Goal: Task Accomplishment & Management: Use online tool/utility

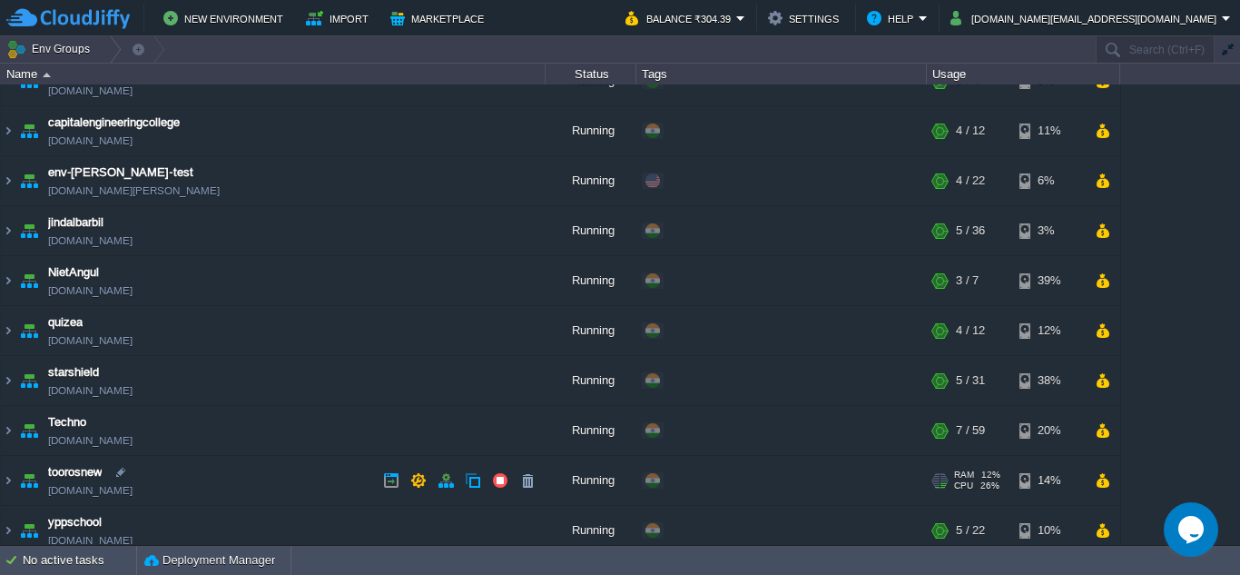
scroll to position [40, 0]
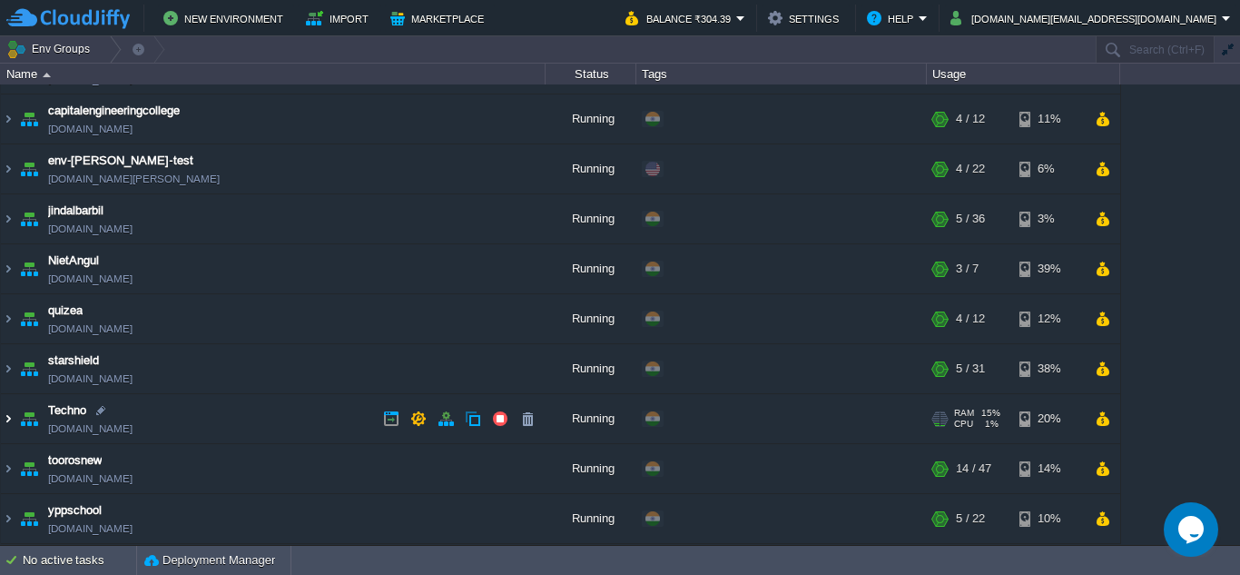
click at [3, 417] on img at bounding box center [8, 418] width 15 height 49
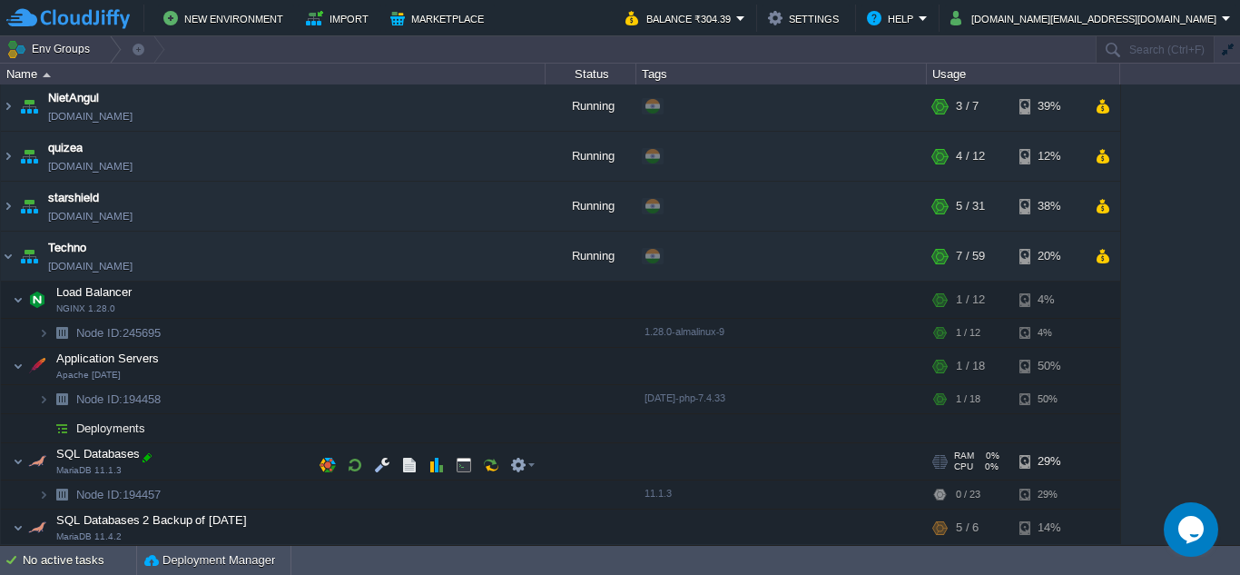
scroll to position [222, 0]
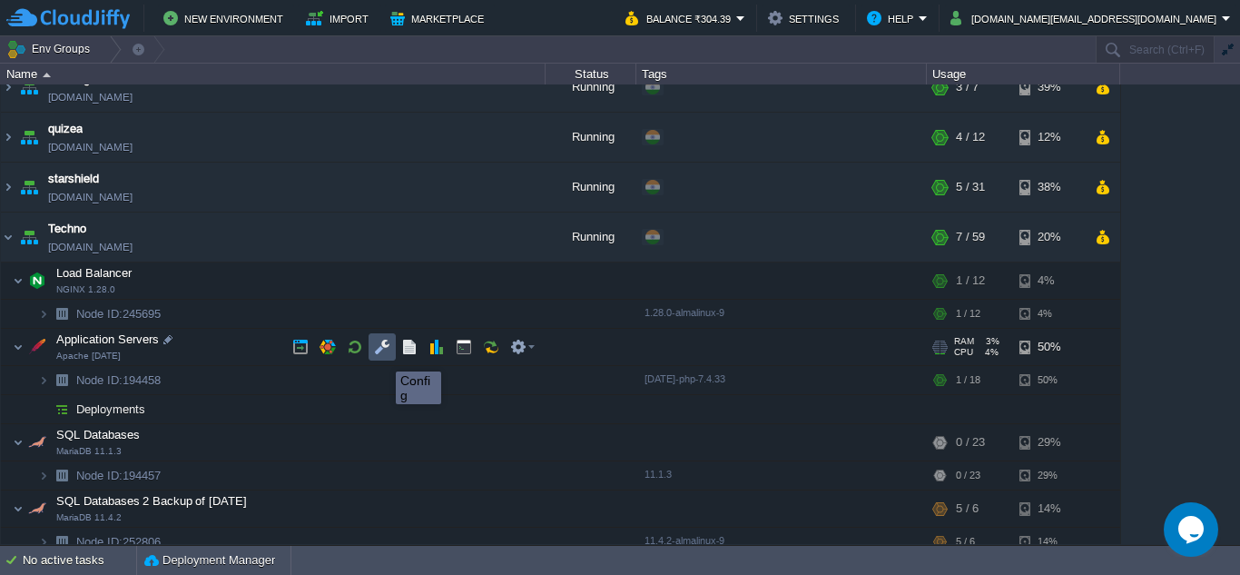
click at [382, 355] on button "button" at bounding box center [382, 347] width 16 height 16
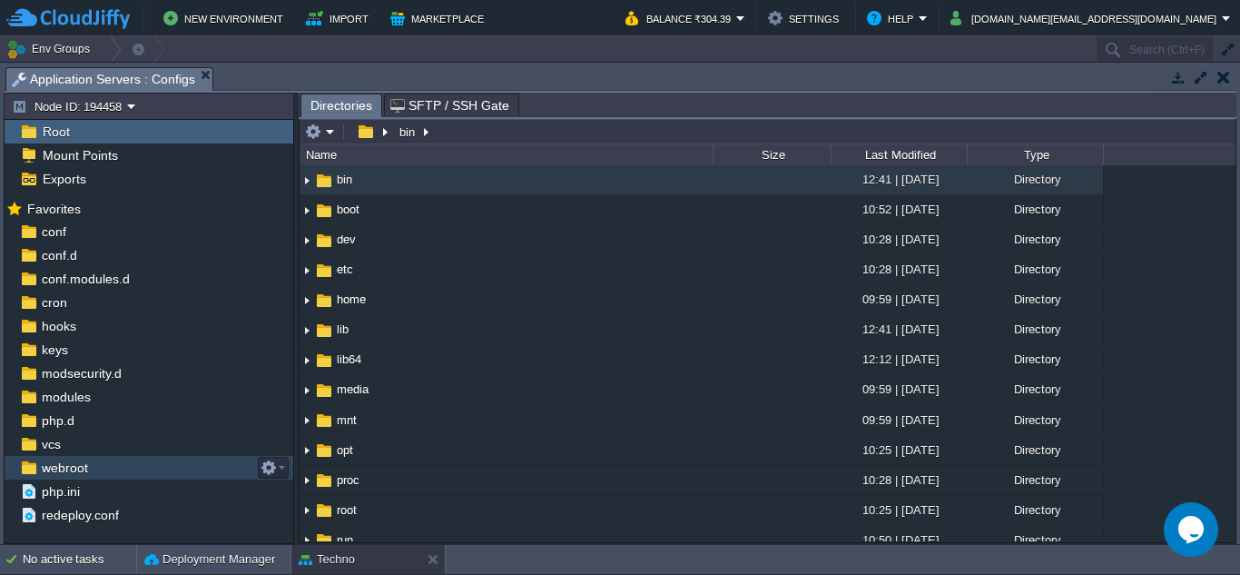
click at [59, 467] on span "webroot" at bounding box center [64, 467] width 53 height 16
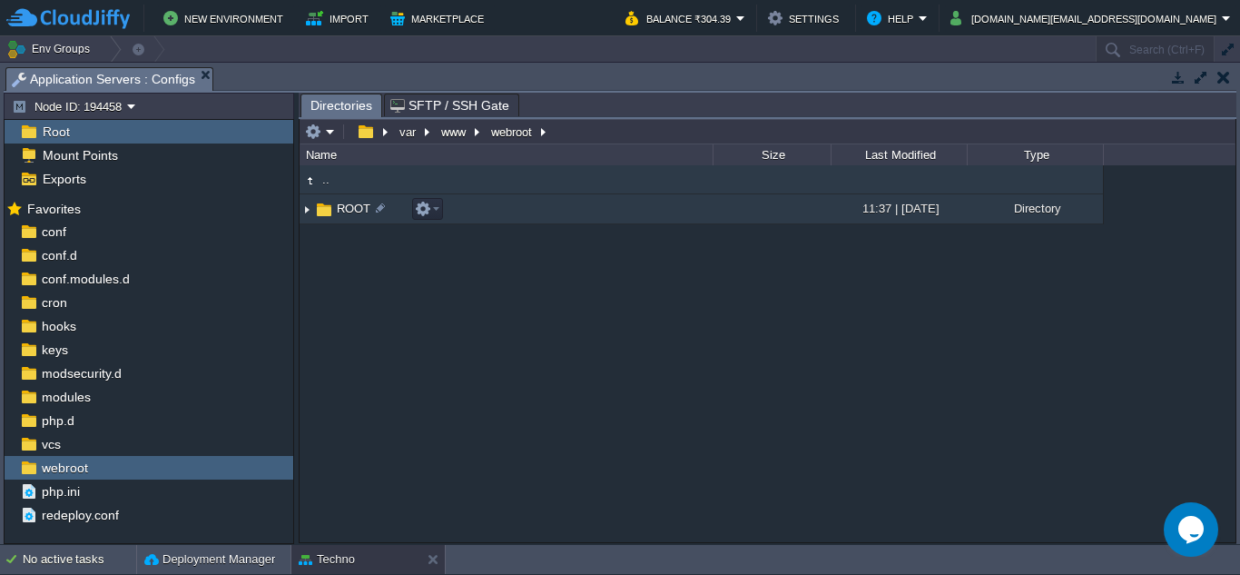
click at [313, 209] on img at bounding box center [307, 209] width 15 height 28
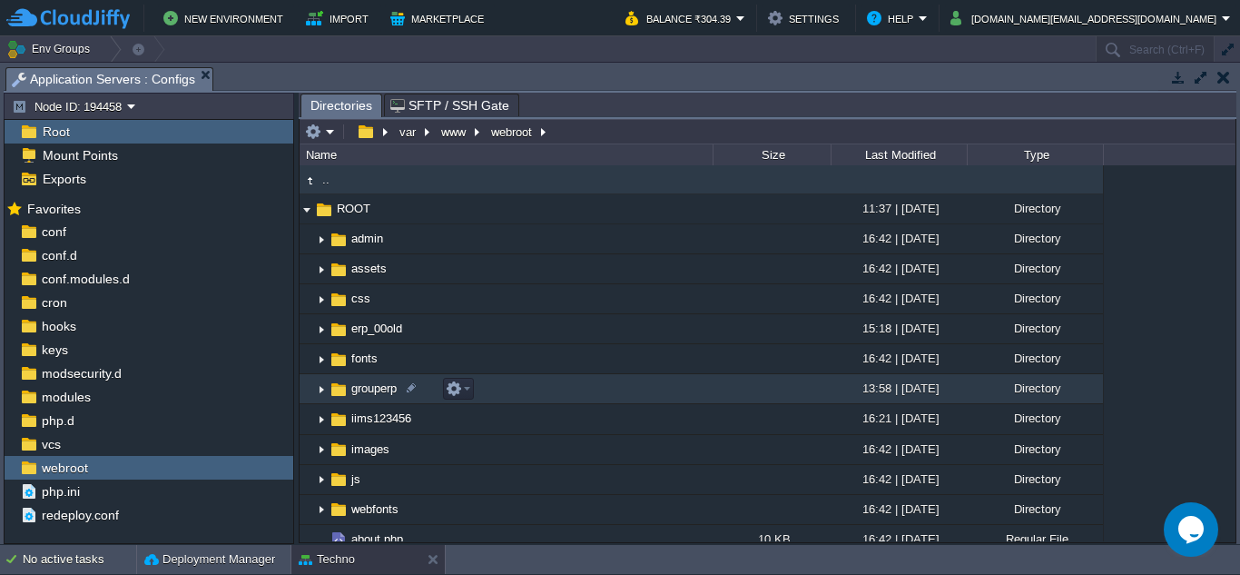
scroll to position [91, 0]
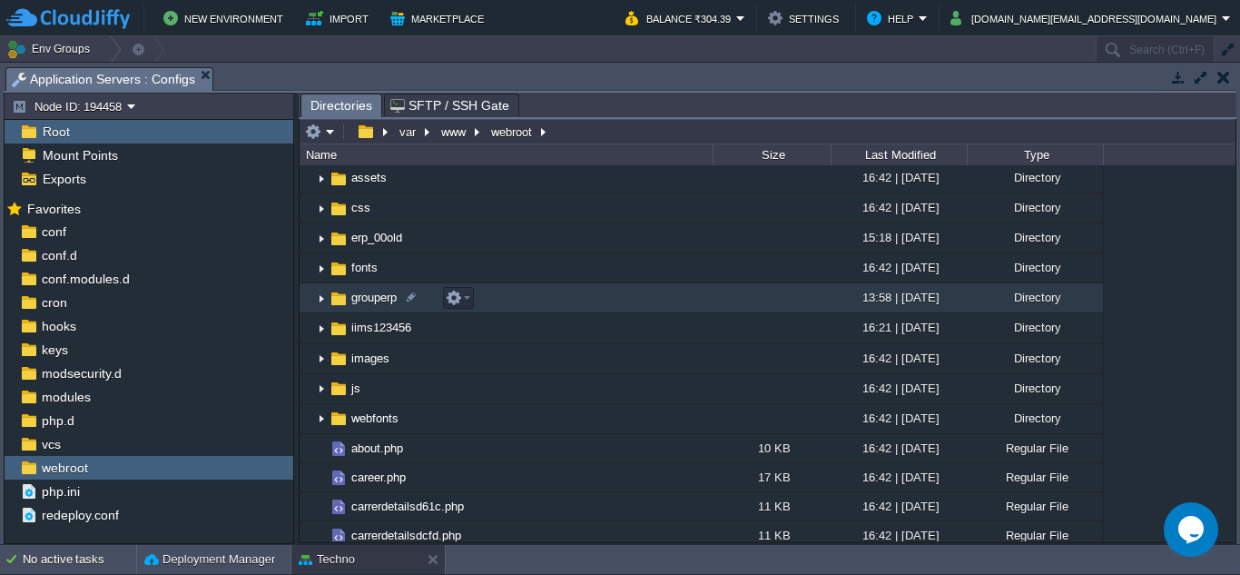
click at [322, 298] on img at bounding box center [321, 298] width 15 height 28
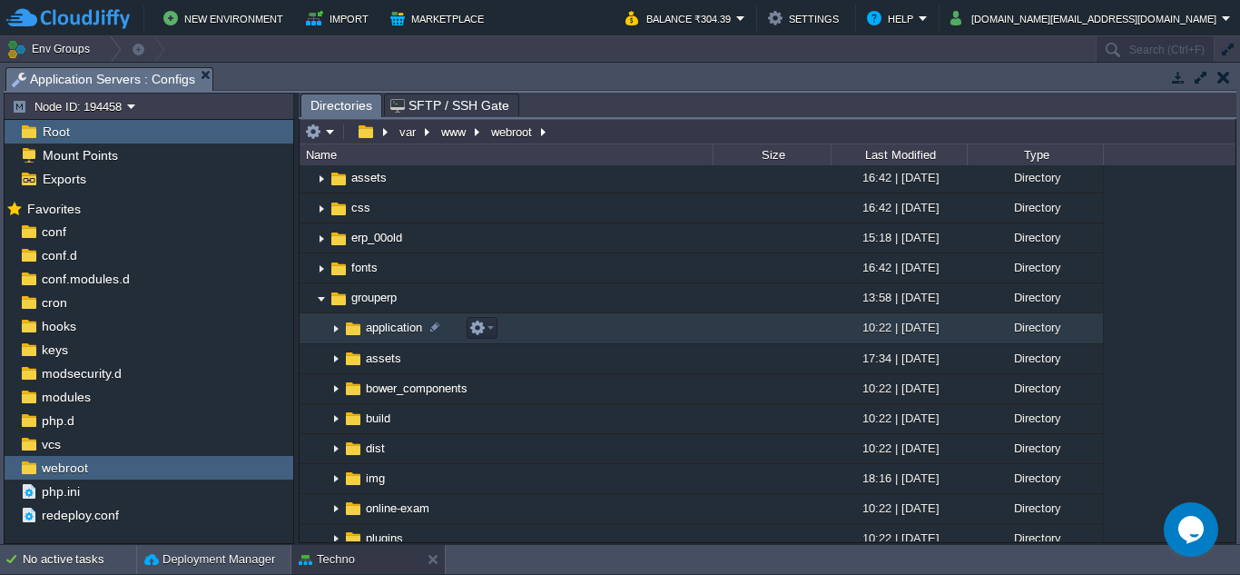
click at [338, 331] on img at bounding box center [336, 329] width 15 height 28
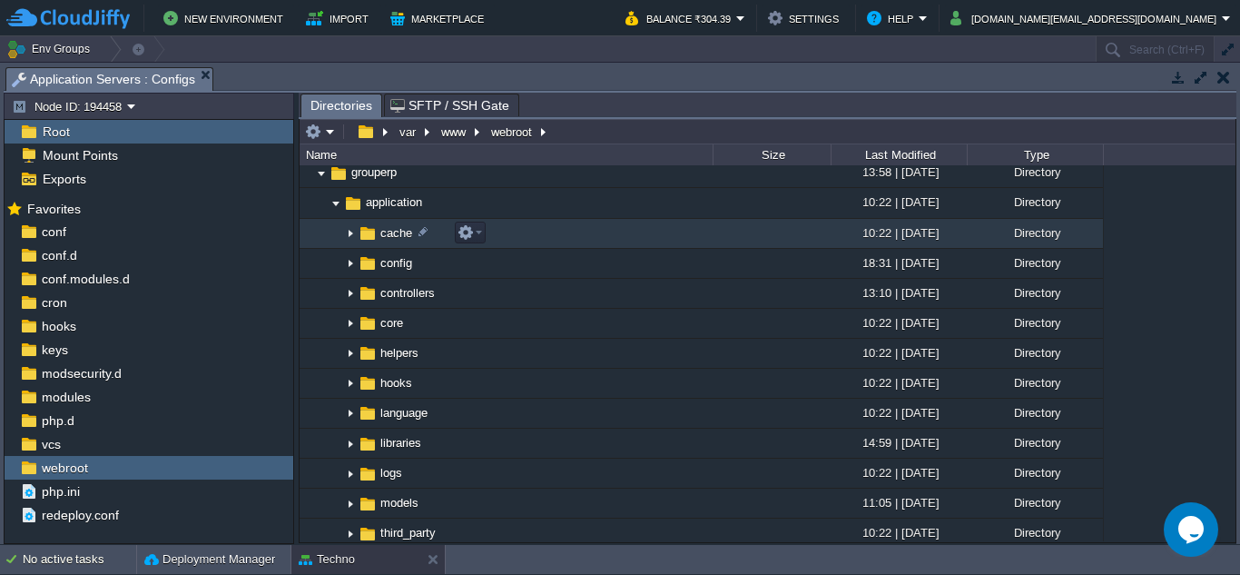
scroll to position [363, 0]
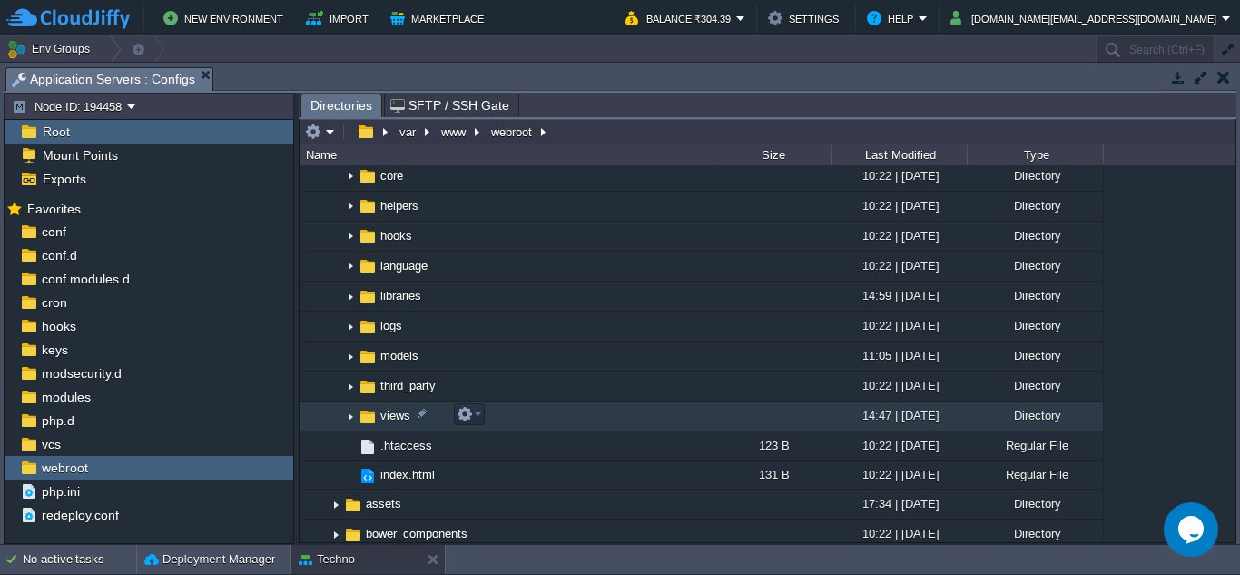
click at [349, 413] on img at bounding box center [350, 416] width 15 height 28
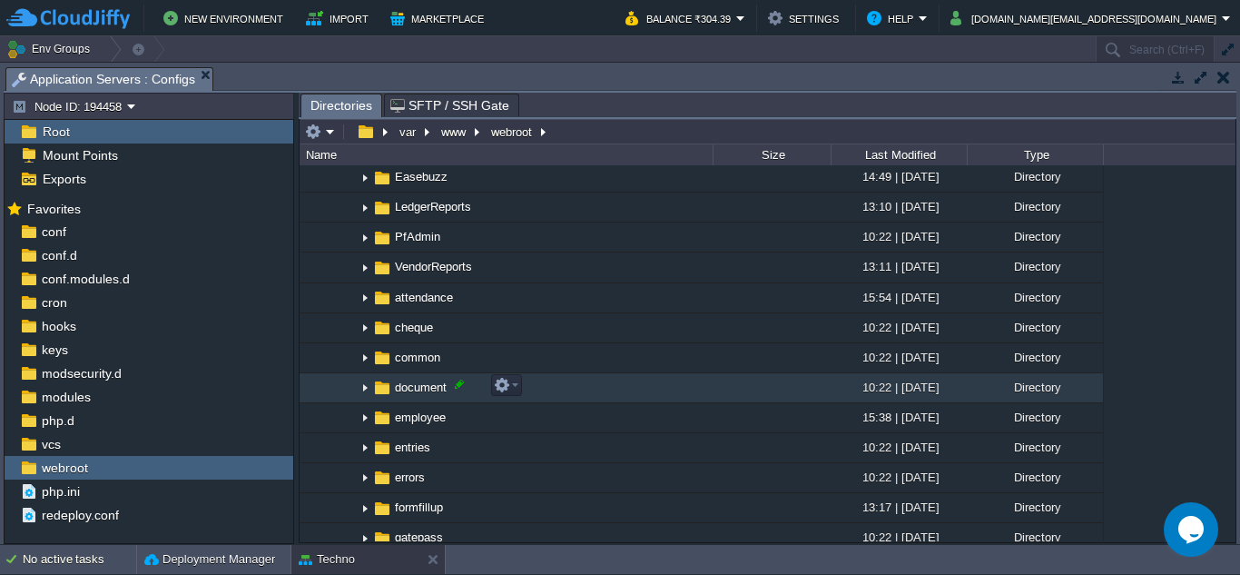
scroll to position [636, 0]
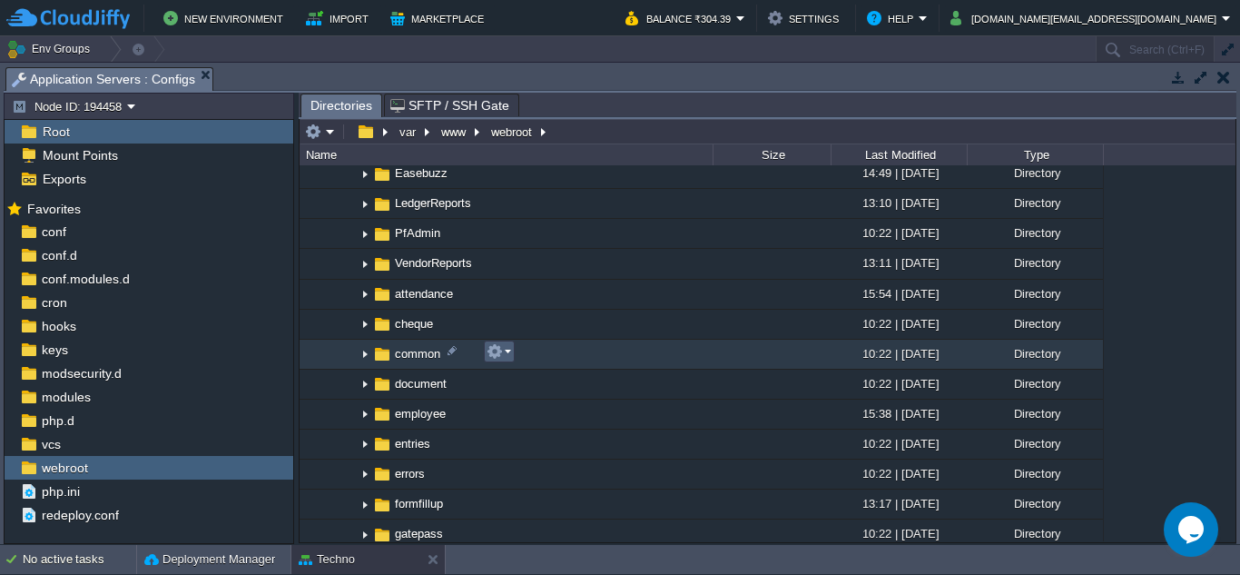
click at [505, 350] on em at bounding box center [499, 351] width 25 height 16
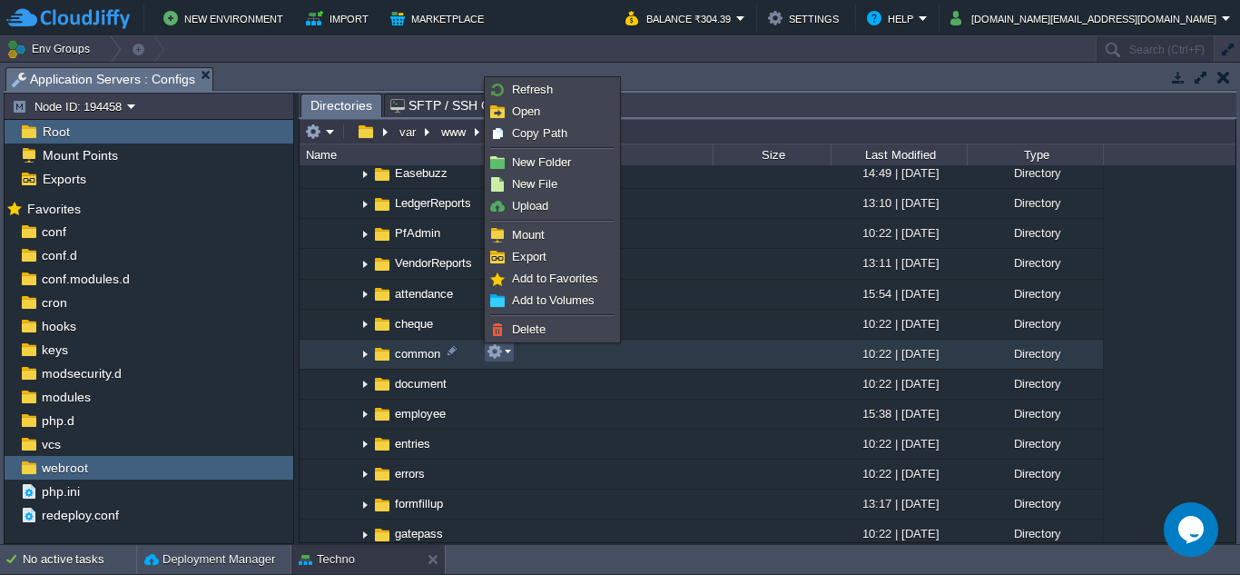
click at [360, 353] on img at bounding box center [365, 355] width 15 height 28
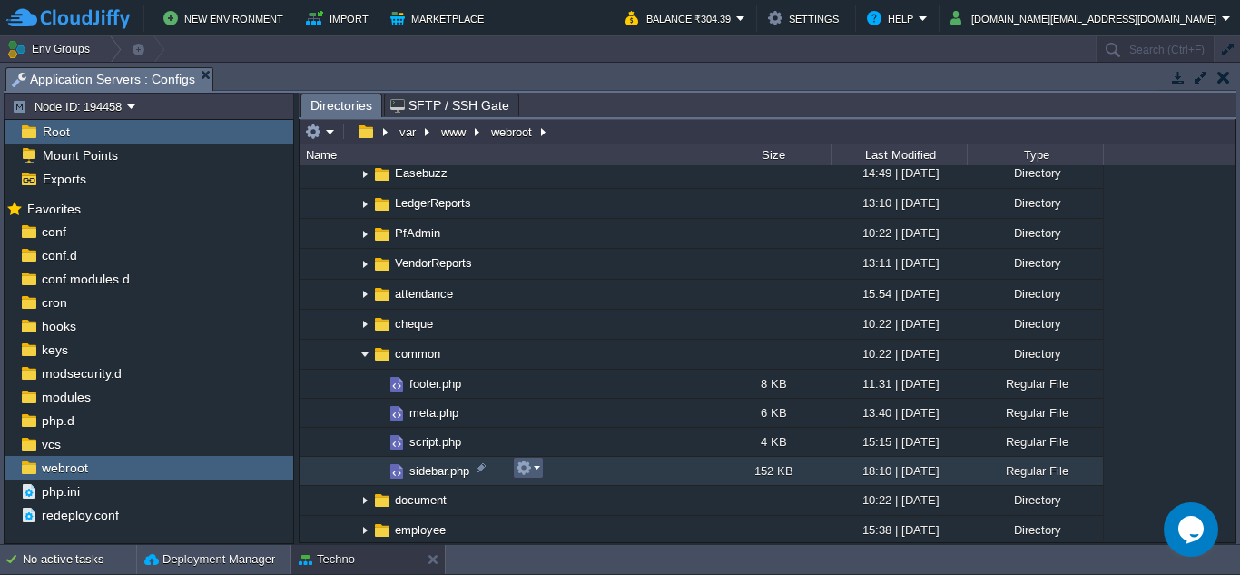
click at [532, 468] on em at bounding box center [528, 467] width 25 height 16
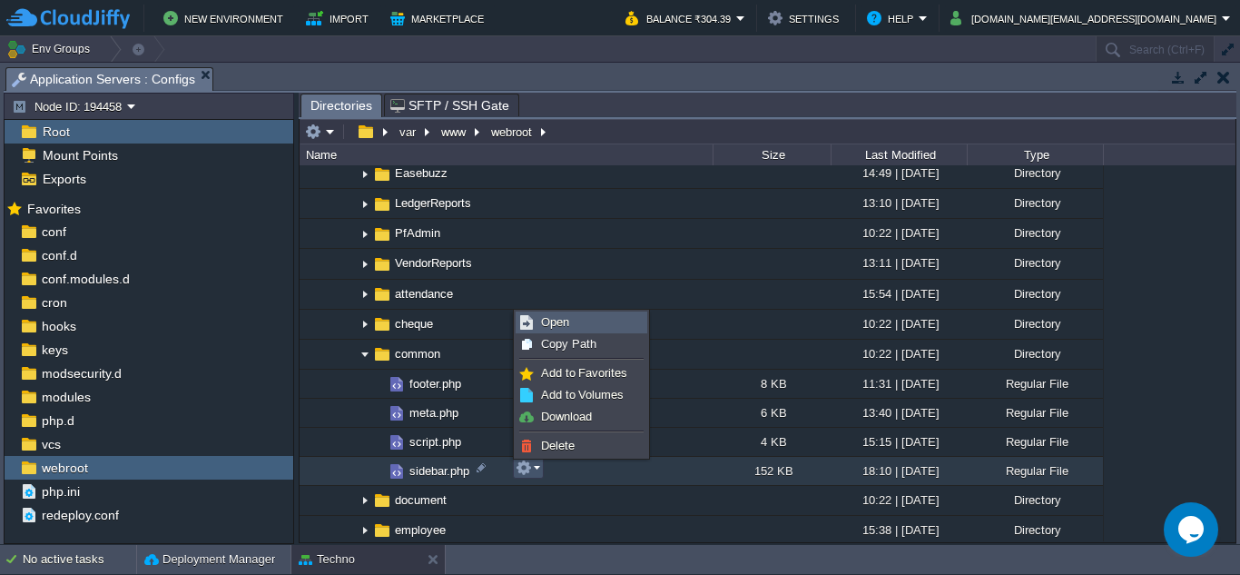
click at [570, 328] on link "Open" at bounding box center [582, 322] width 130 height 20
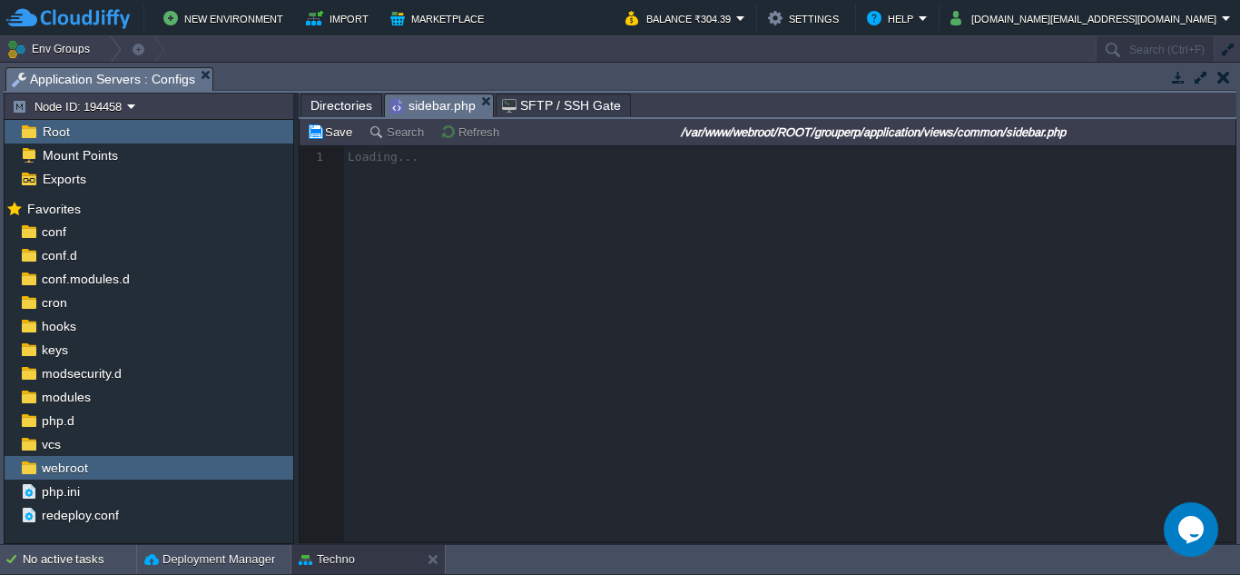
scroll to position [8, 0]
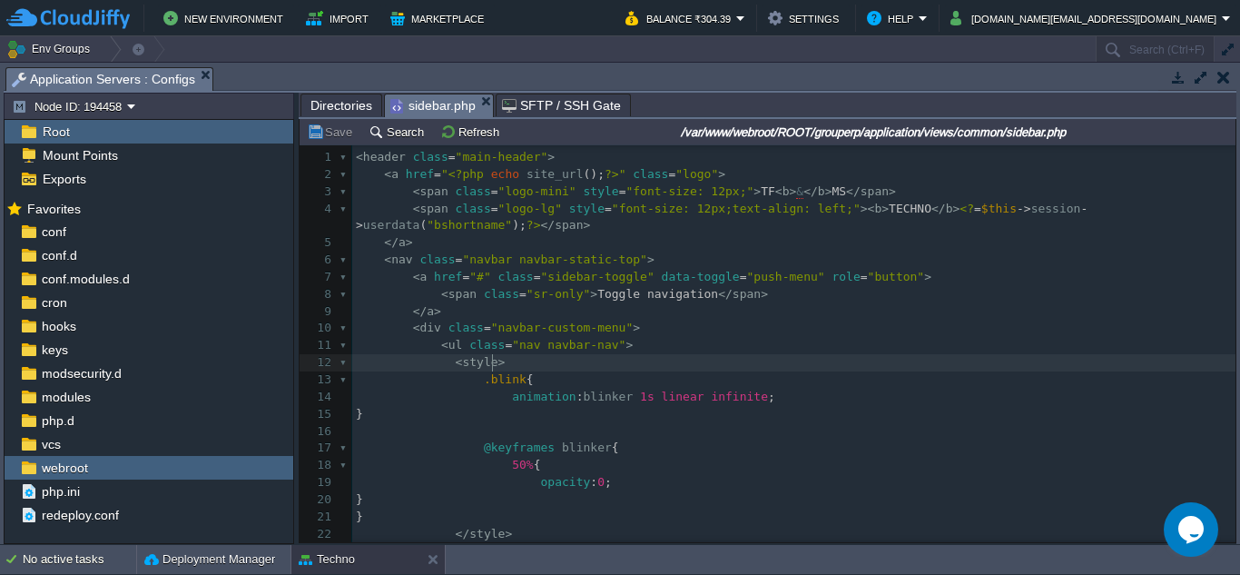
click at [652, 357] on pre "< style >" at bounding box center [794, 362] width 884 height 17
click at [400, 133] on button "Search" at bounding box center [399, 131] width 61 height 16
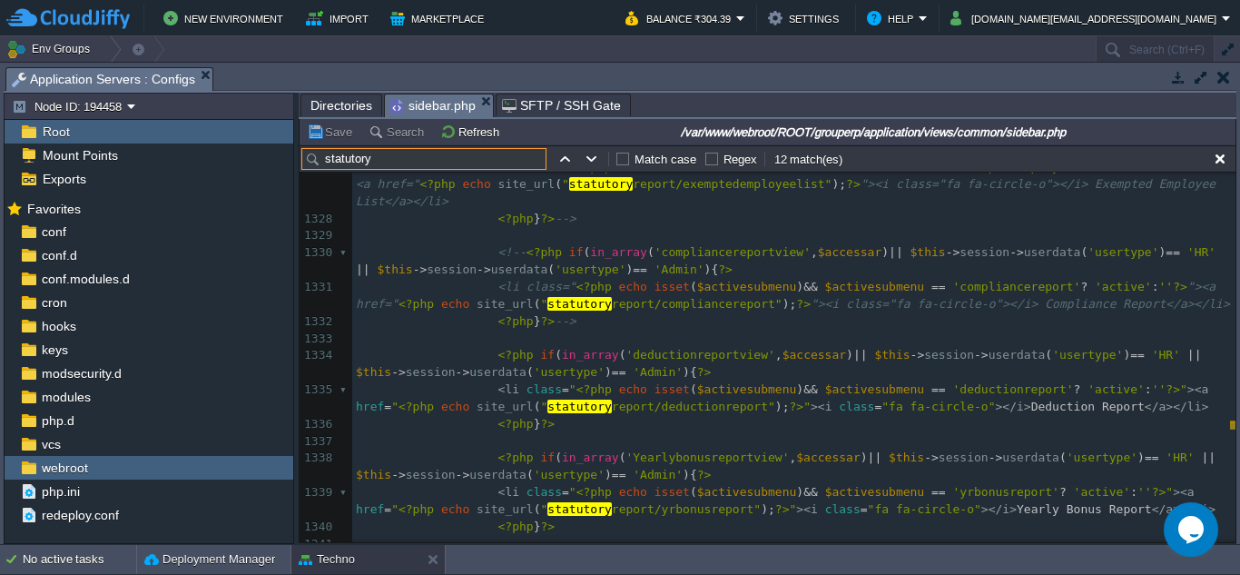
scroll to position [0, 0]
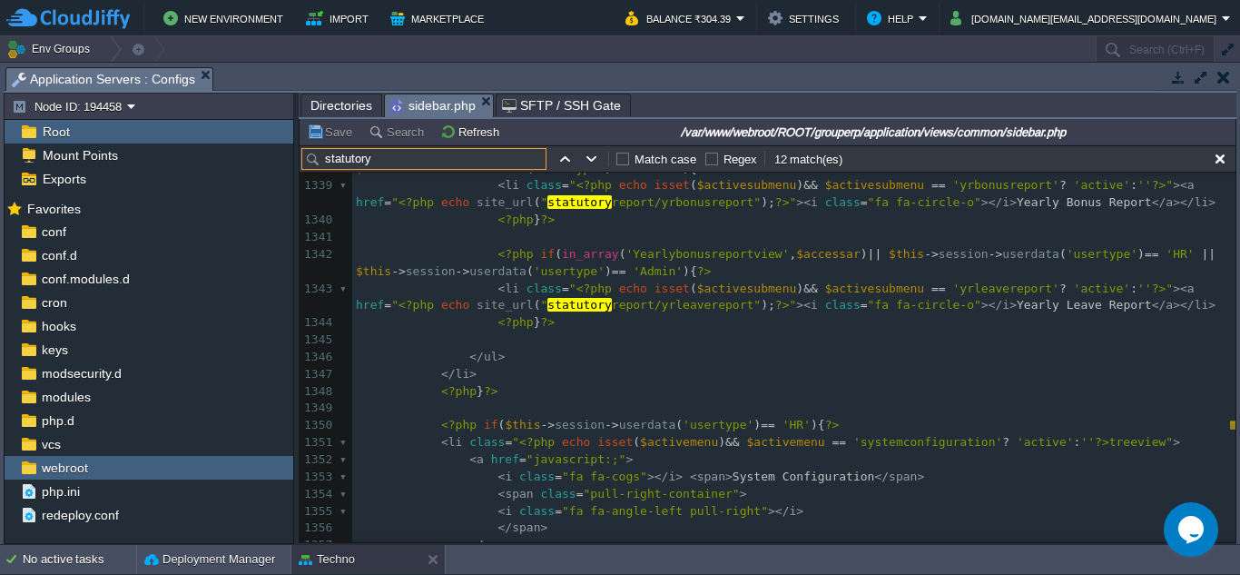
type input "statutory"
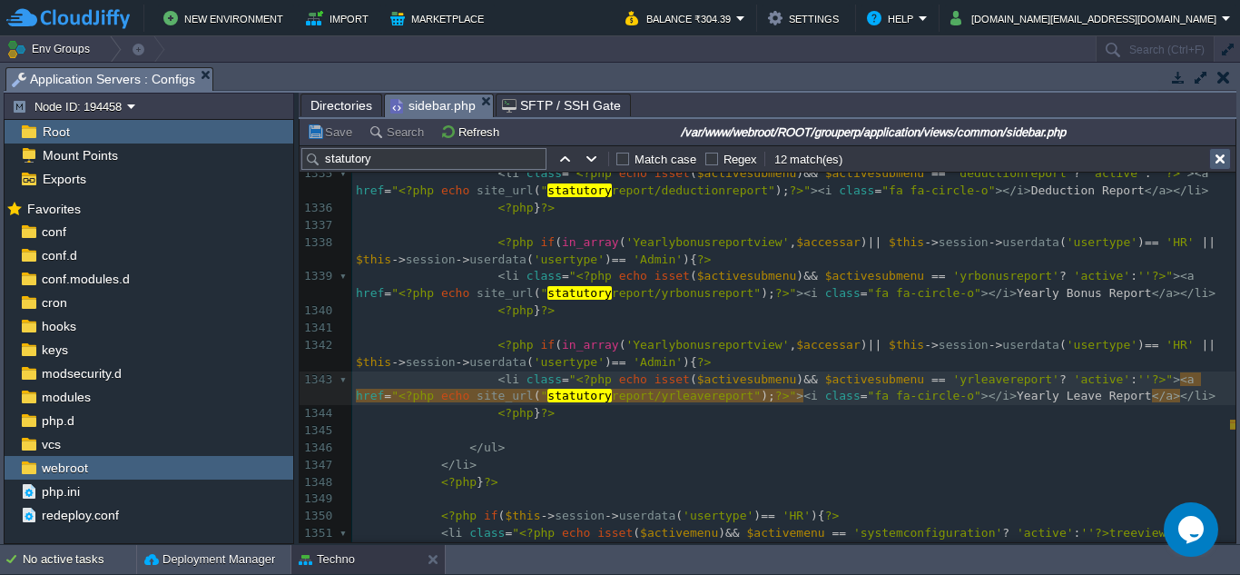
click at [1221, 162] on button "button" at bounding box center [1220, 159] width 16 height 16
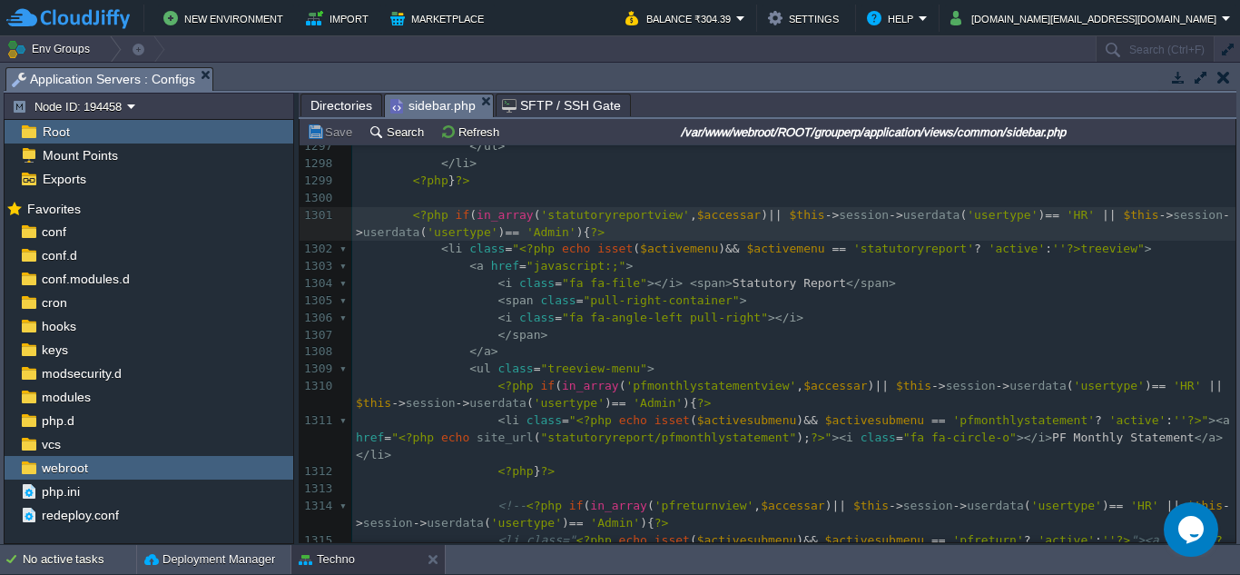
click at [748, 275] on pre "< i class = "fa fa-file" ></ i > < span > Statutory Report </ span >" at bounding box center [794, 283] width 884 height 17
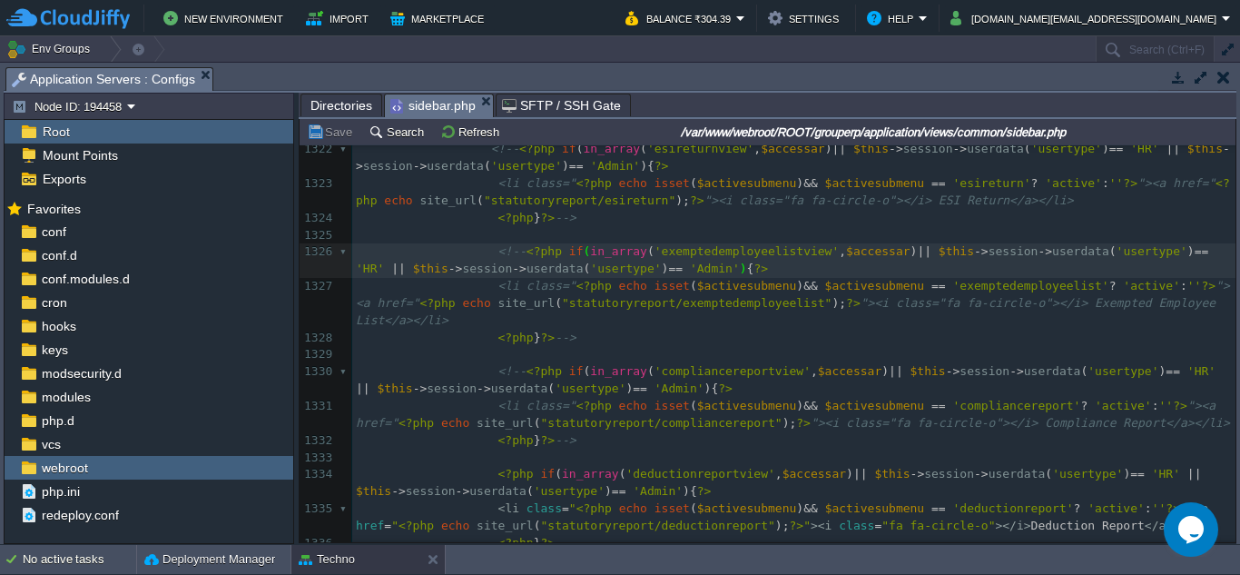
click at [849, 356] on div "x 1302 < li class = " <?php echo isset ( $activemenu ) && $activemenu == 'statu…" at bounding box center [794, 209] width 884 height 1095
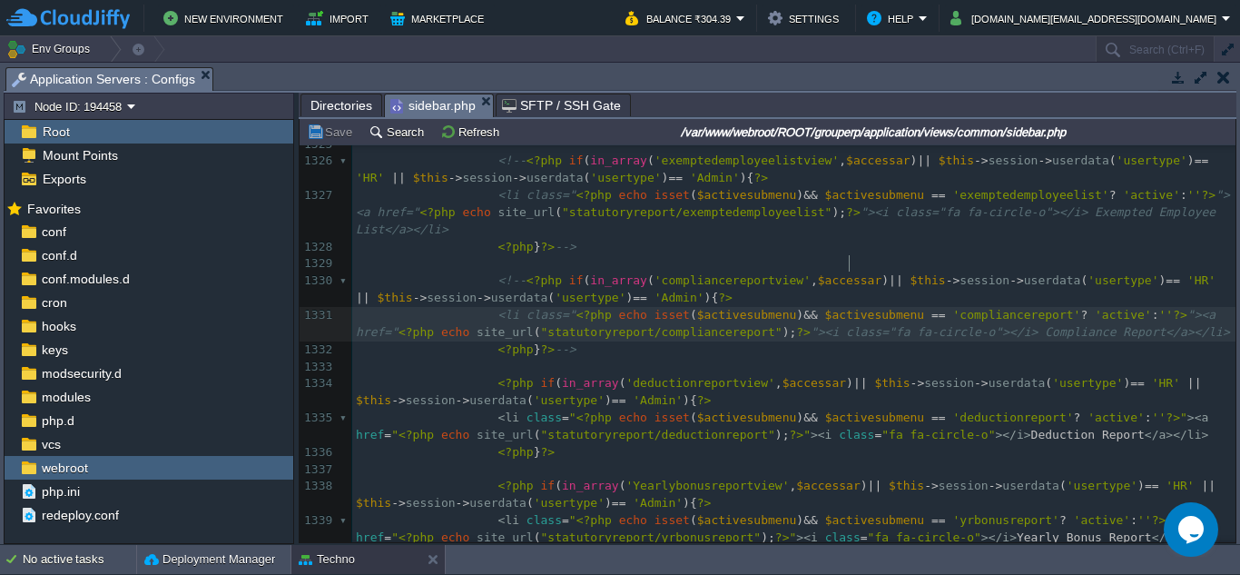
click at [702, 375] on pre "<?php if ( in_array ( 'deductionreportview' , $accessar ) || $this -> session -…" at bounding box center [794, 392] width 884 height 35
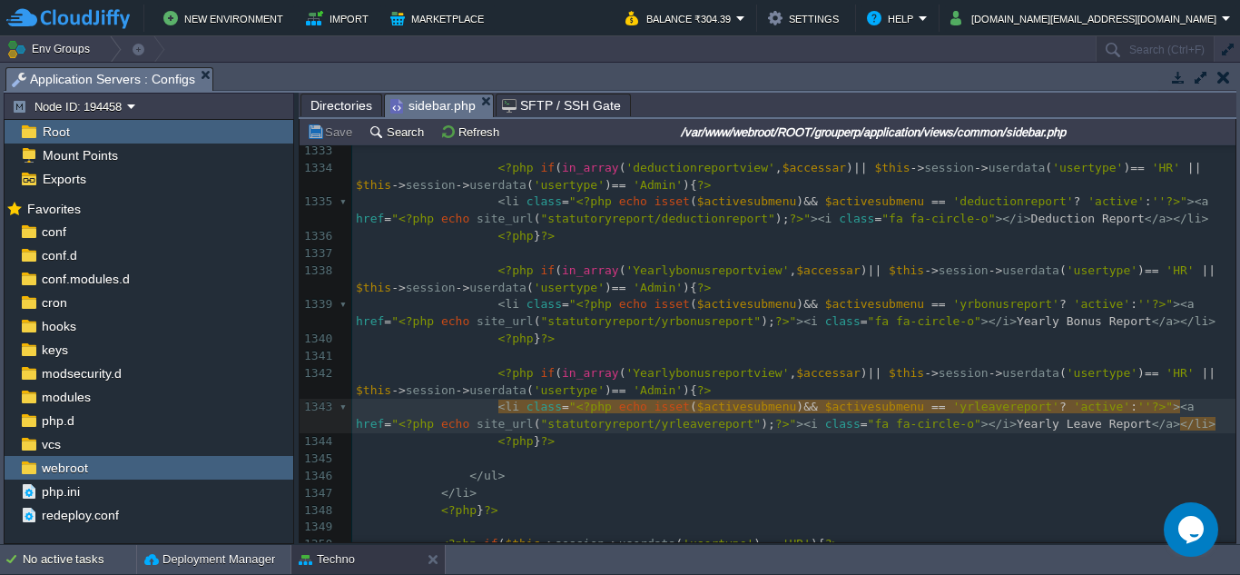
type textarea "s"
click at [832, 433] on pre "<?php } ?>" at bounding box center [794, 441] width 884 height 17
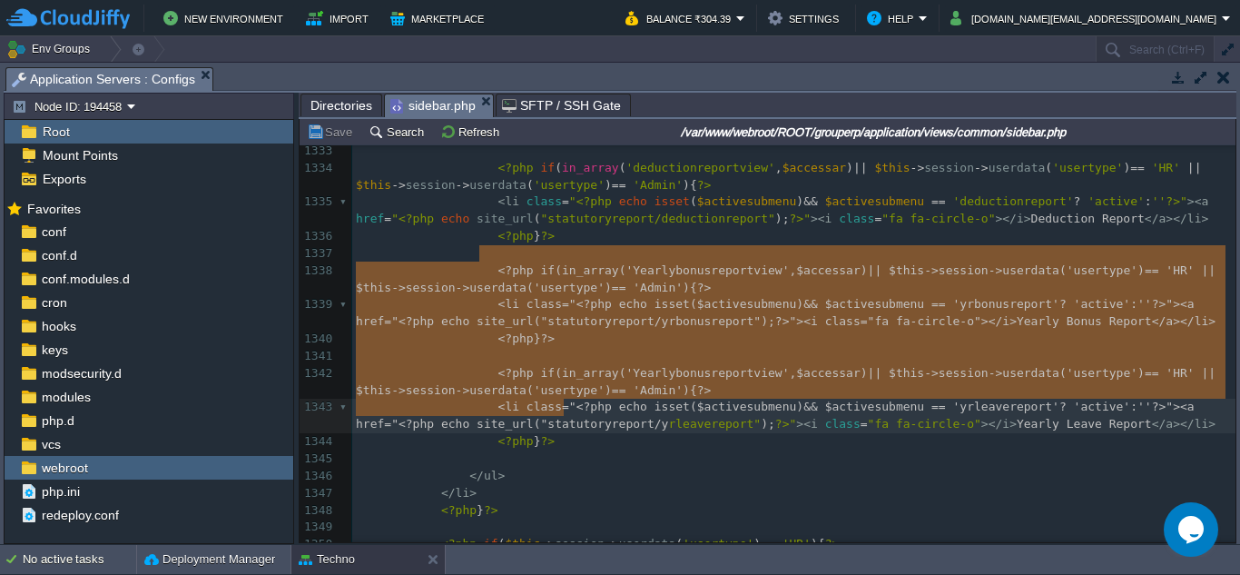
type textarea "<?php if(in_array('Yearlybonusreportview', $accessar) || $this->session->userda…"
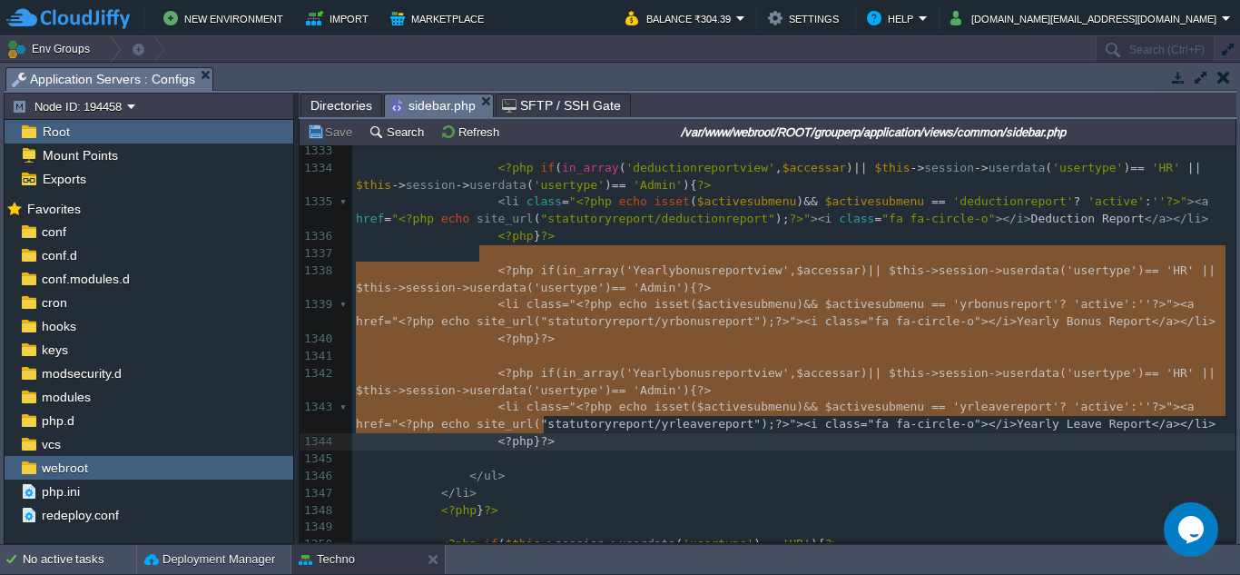
drag, startPoint x: 481, startPoint y: 247, endPoint x: 566, endPoint y: 421, distance: 193.7
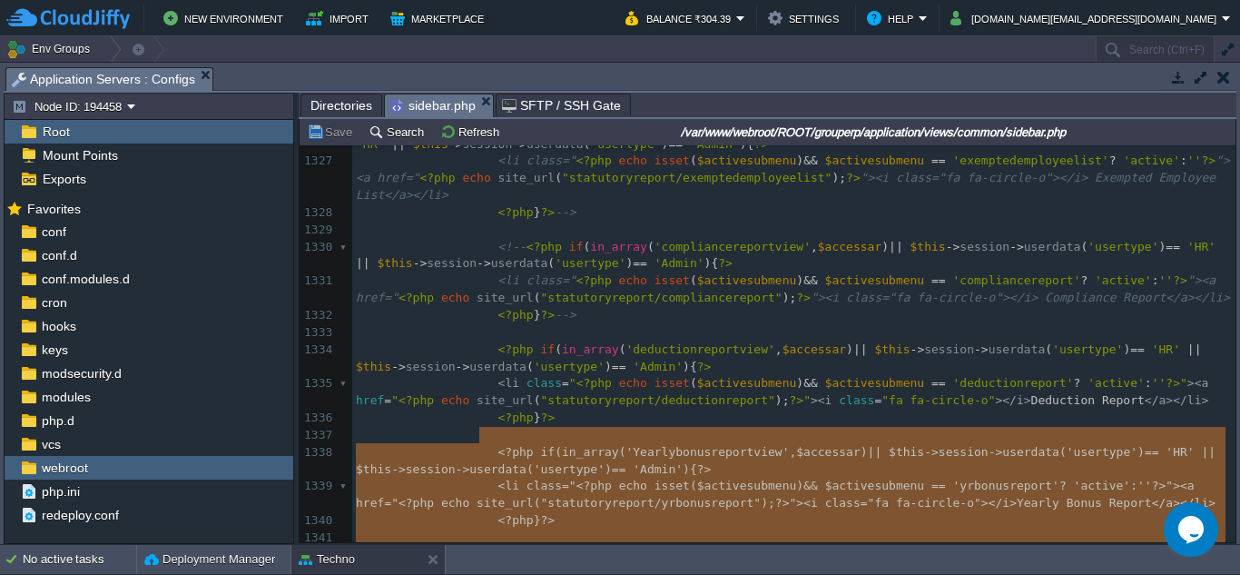
click at [964, 410] on pre "<?php } ?>" at bounding box center [794, 418] width 884 height 17
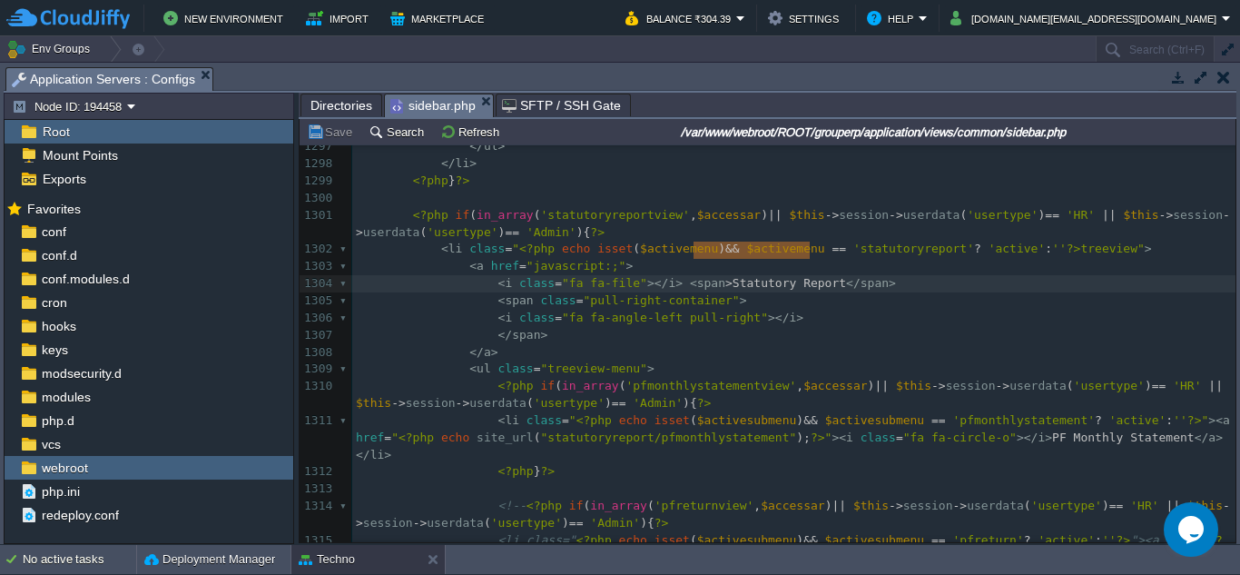
type textarea "Statutory Report"
drag, startPoint x: 808, startPoint y: 252, endPoint x: 706, endPoint y: 247, distance: 101.8
click at [343, 100] on span "Directories" at bounding box center [342, 105] width 62 height 22
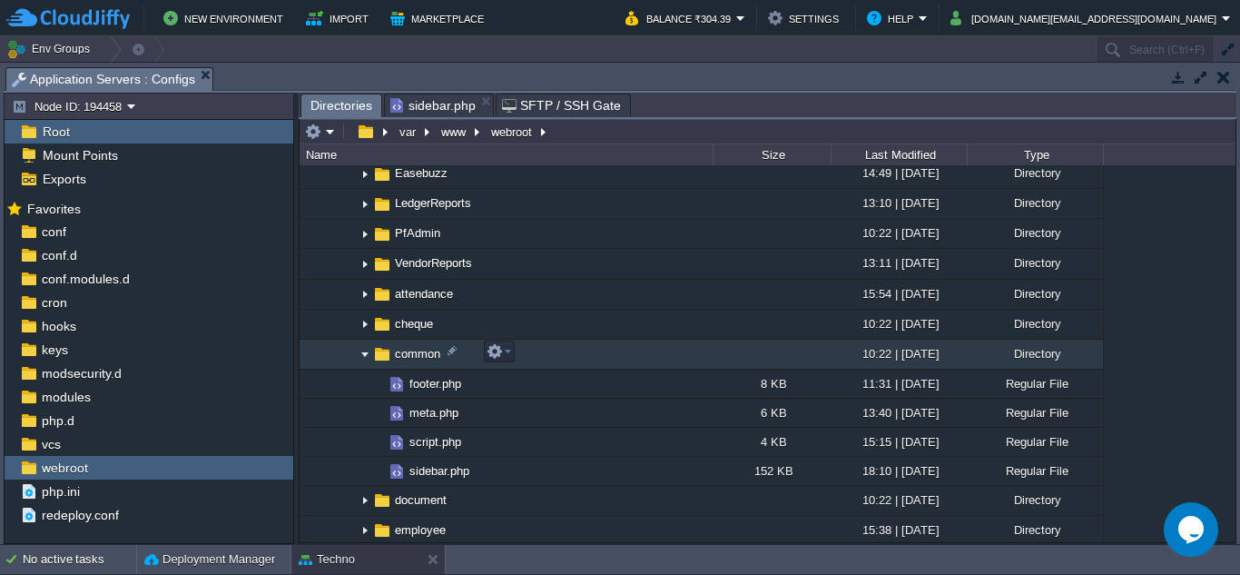
click at [360, 350] on img at bounding box center [365, 355] width 15 height 28
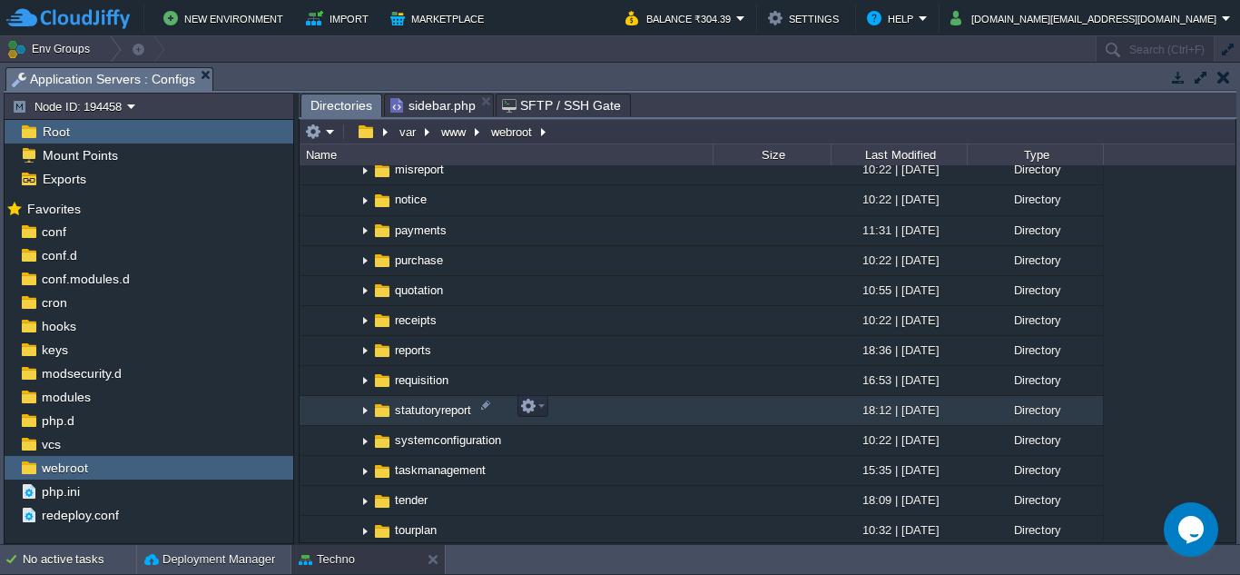
scroll to position [1180, 0]
click at [364, 407] on img at bounding box center [365, 410] width 15 height 28
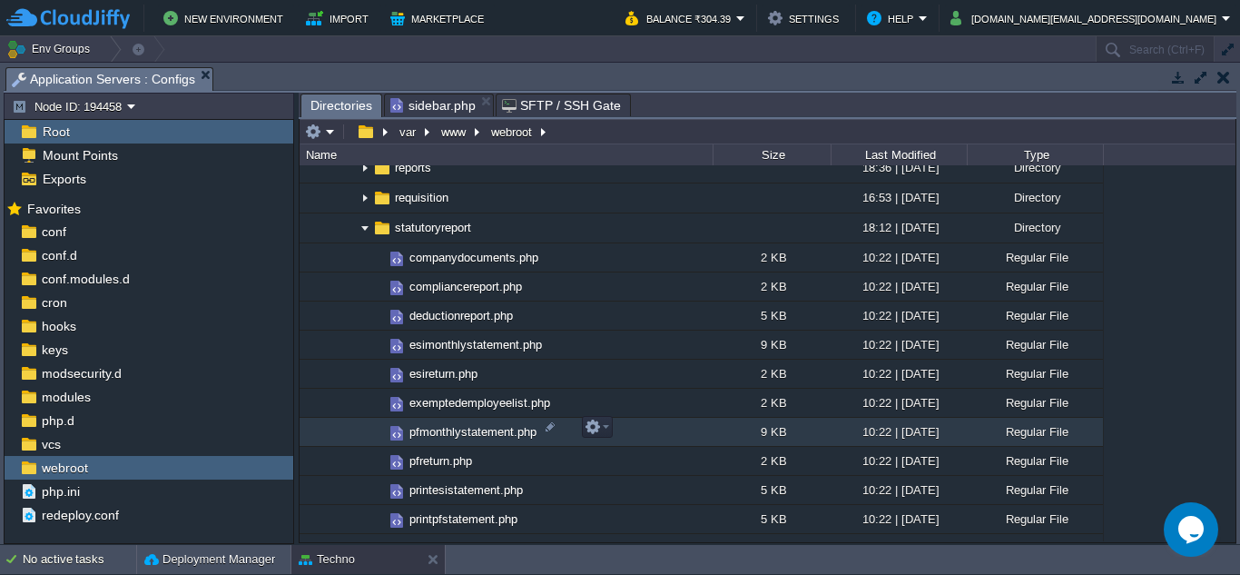
scroll to position [1453, 0]
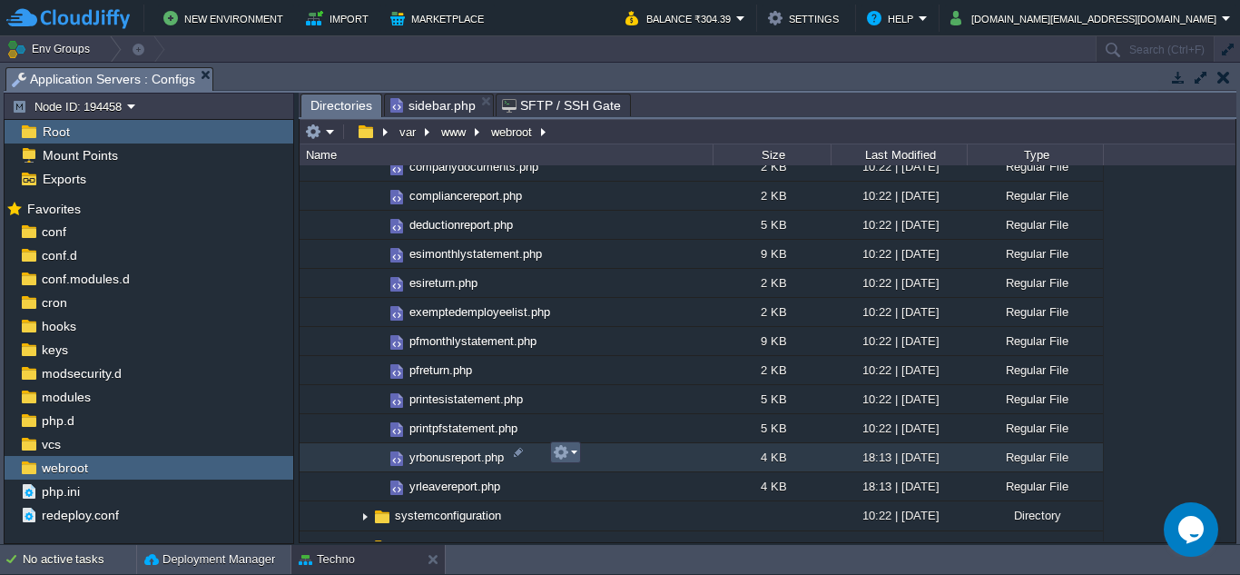
click at [572, 455] on em at bounding box center [565, 452] width 25 height 16
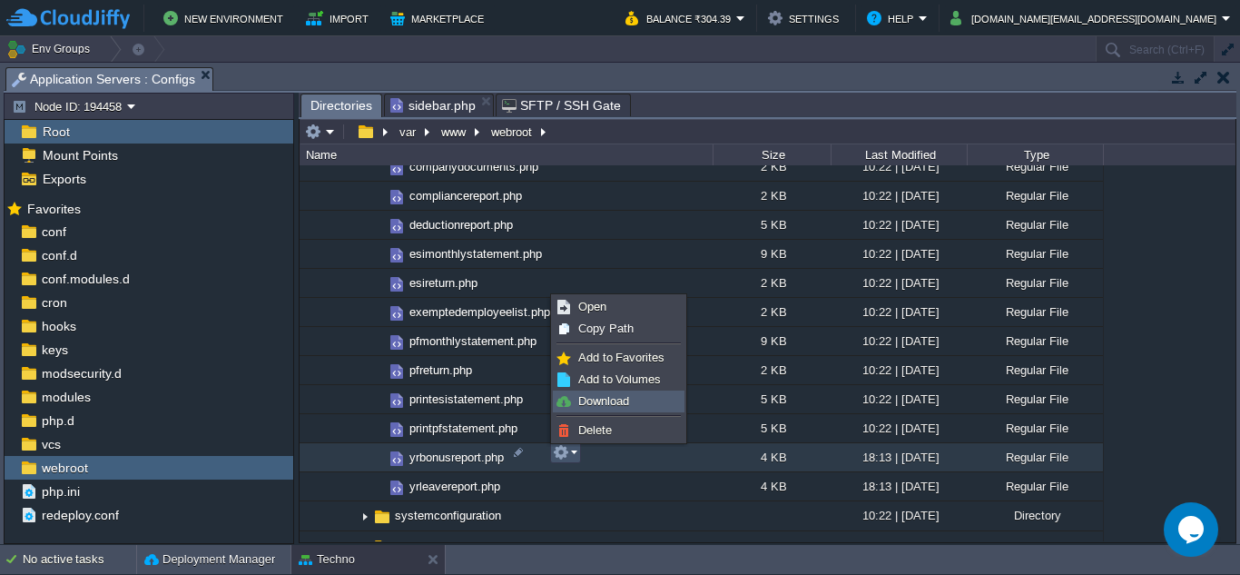
click at [576, 401] on link "Download" at bounding box center [619, 401] width 130 height 20
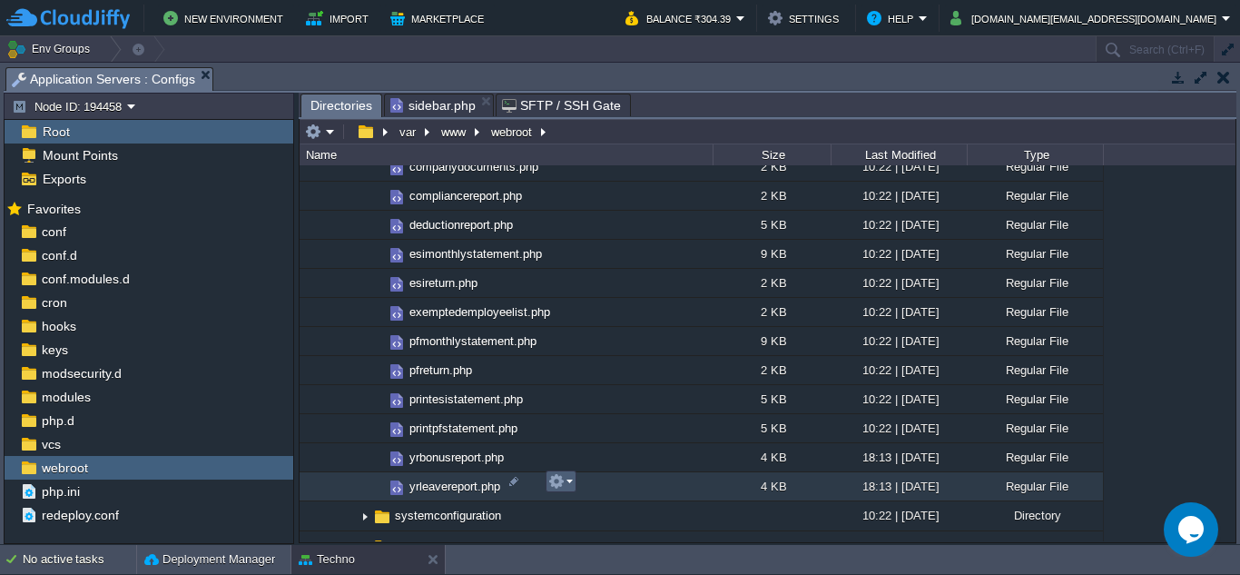
click at [572, 481] on em at bounding box center [560, 481] width 25 height 16
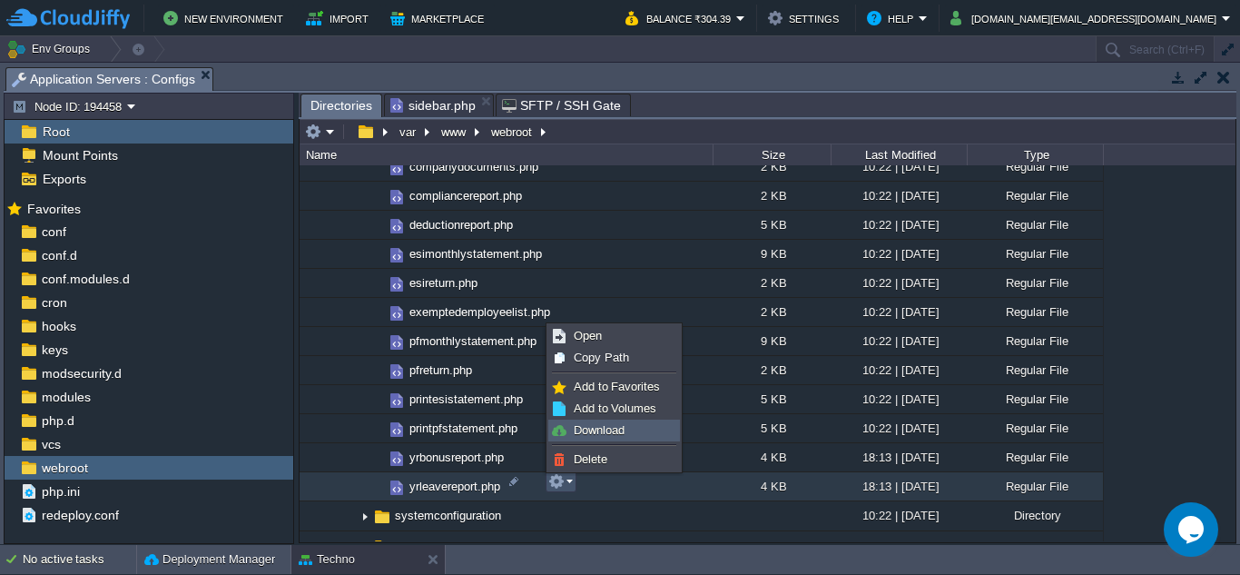
click at [579, 431] on span "Download" at bounding box center [599, 430] width 51 height 14
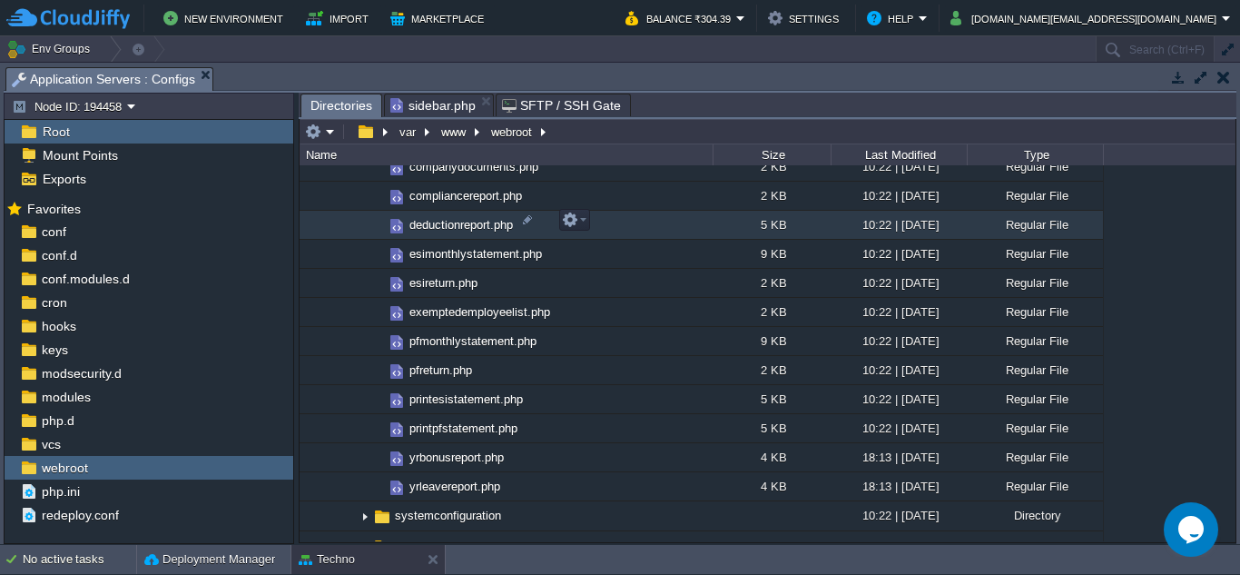
click at [800, 216] on div "5 KB" at bounding box center [772, 225] width 118 height 28
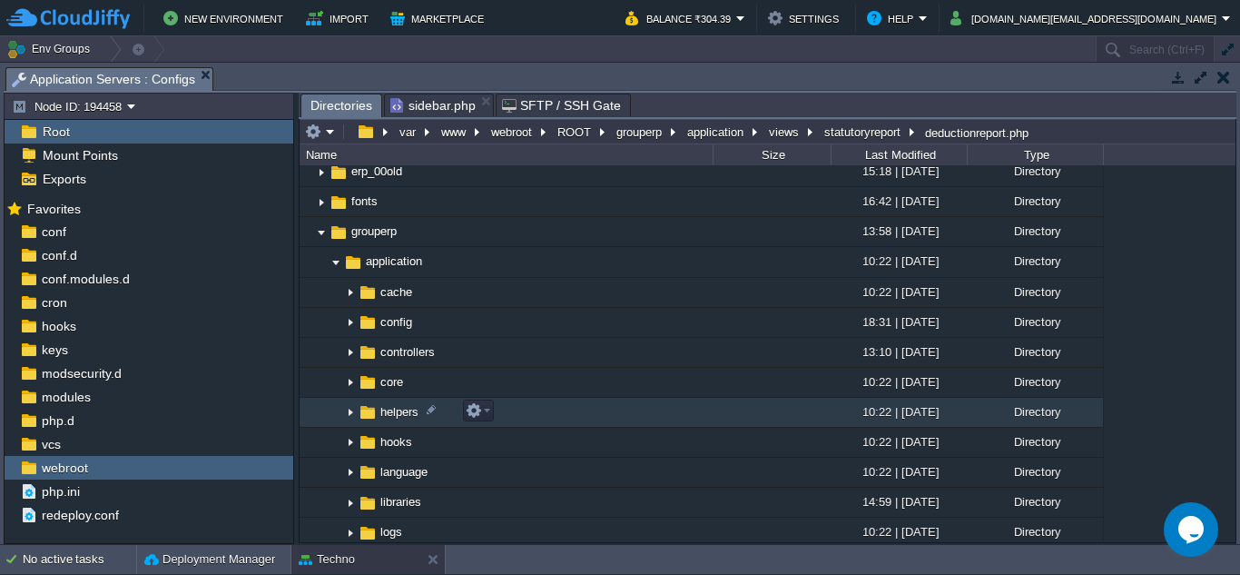
scroll to position [182, 0]
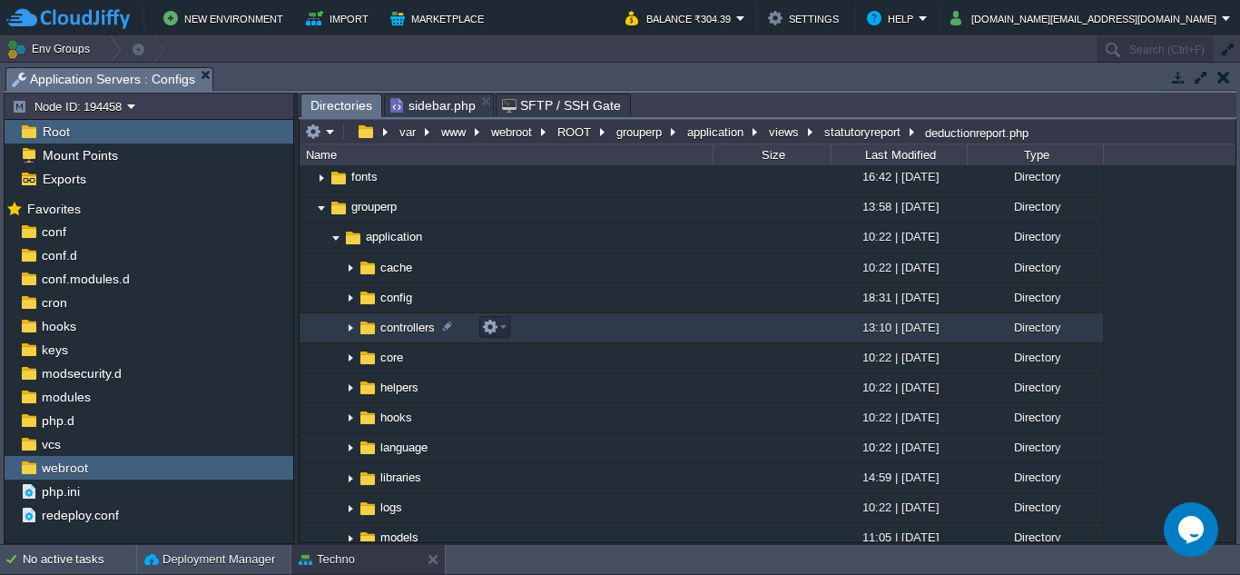
click at [350, 327] on img at bounding box center [350, 328] width 15 height 28
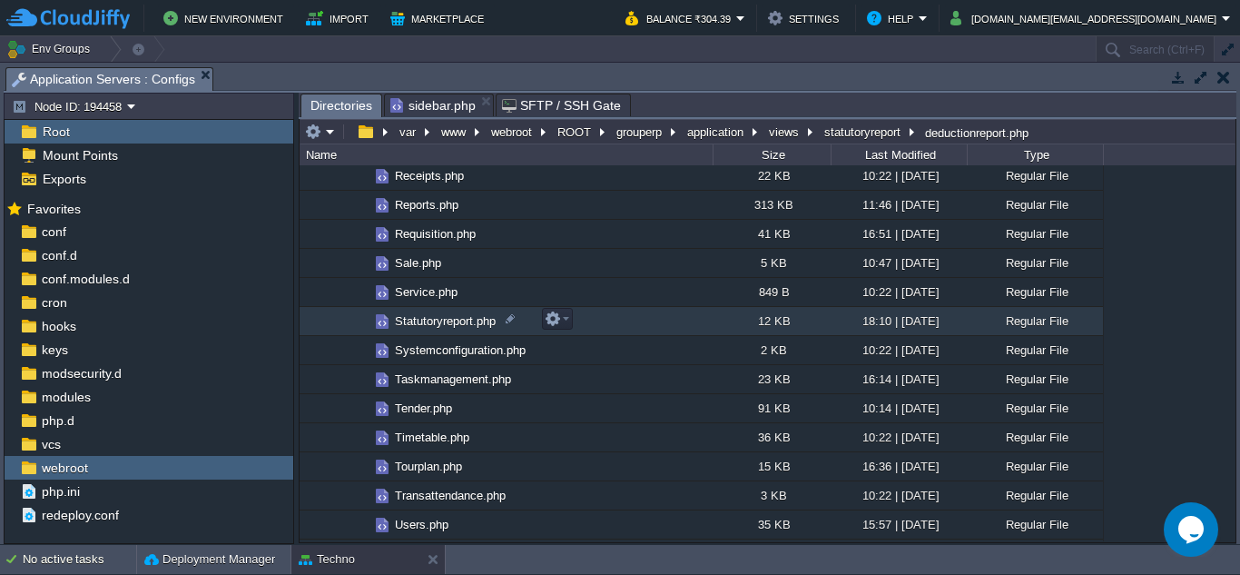
scroll to position [1453, 0]
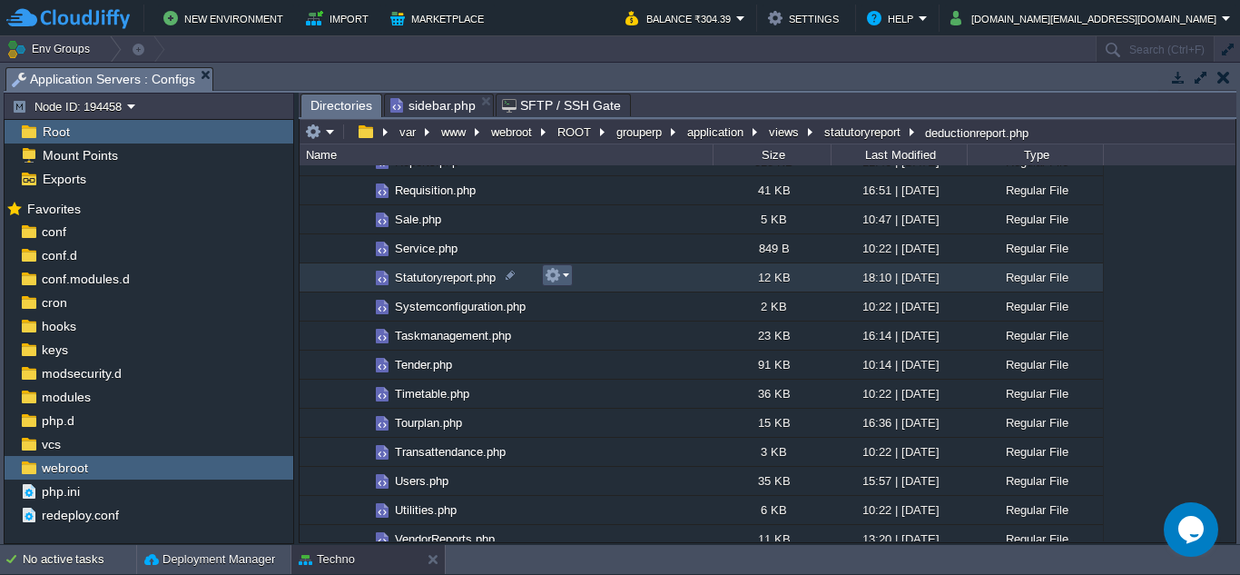
click at [563, 276] on em at bounding box center [557, 275] width 25 height 16
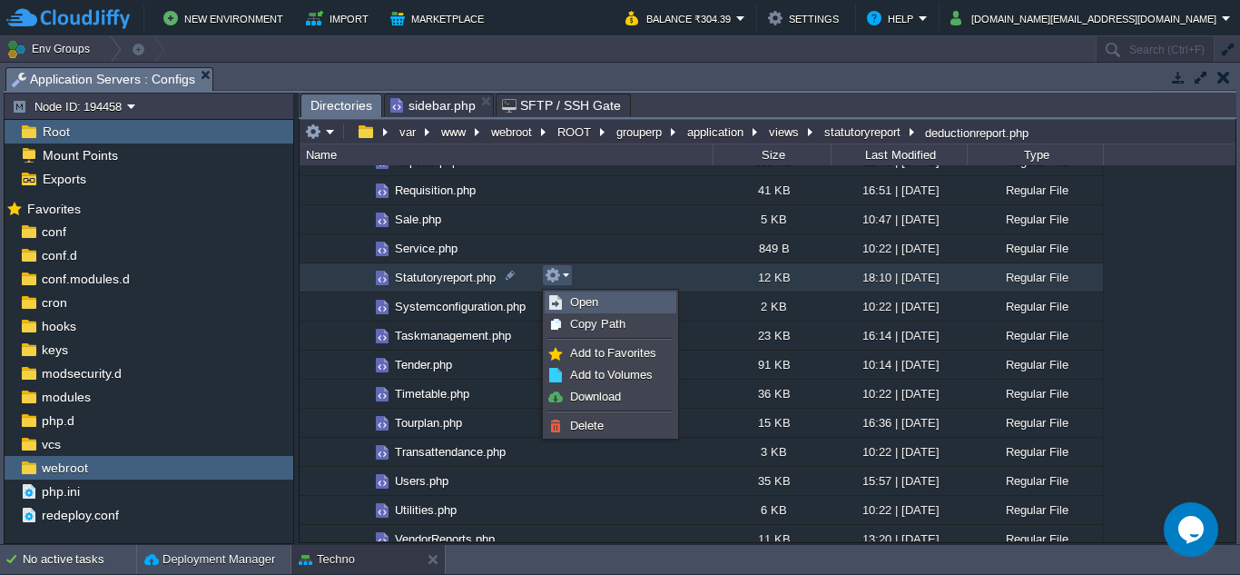
click at [574, 299] on span "Open" at bounding box center [584, 302] width 28 height 14
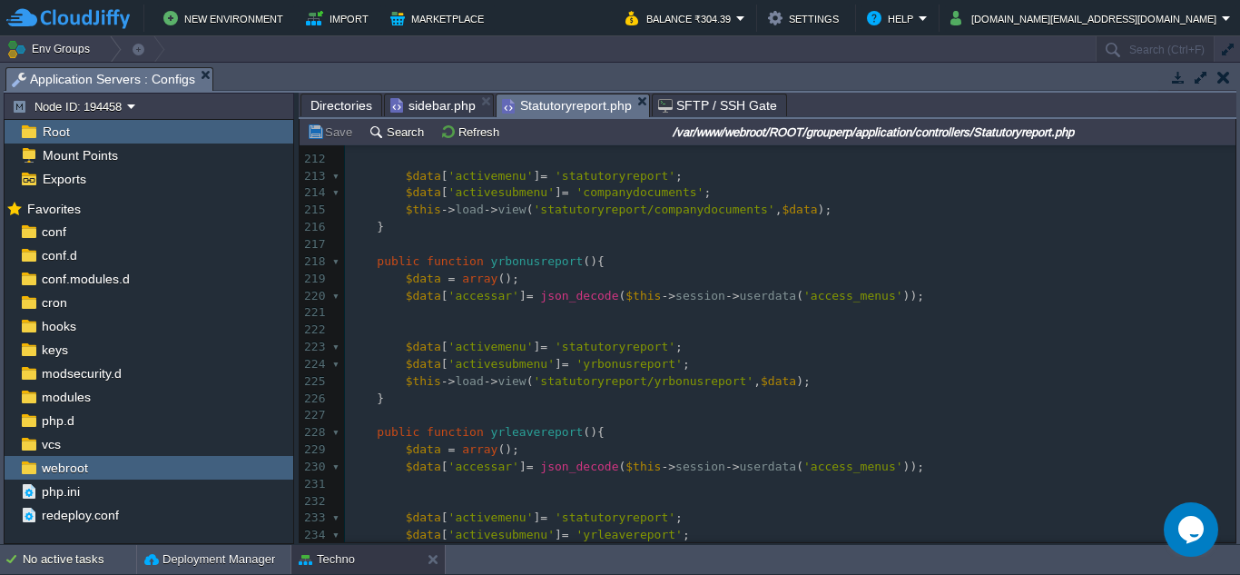
scroll to position [4059, 0]
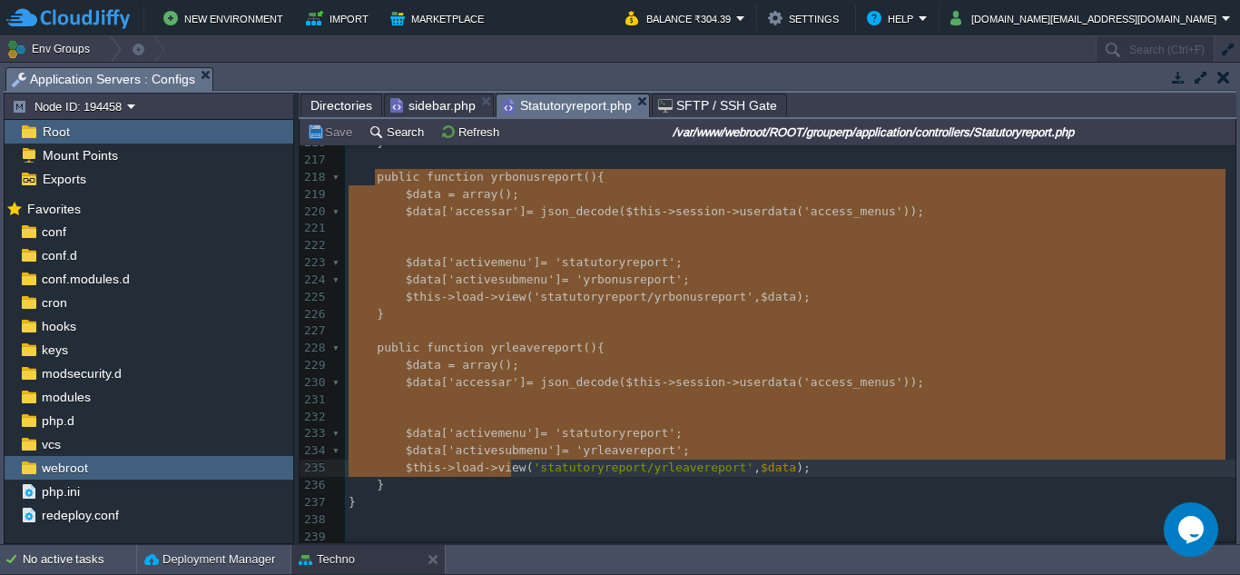
type textarea "public function yrbonusreport(){ $data = array(); $data['accessar'] = json_deco…"
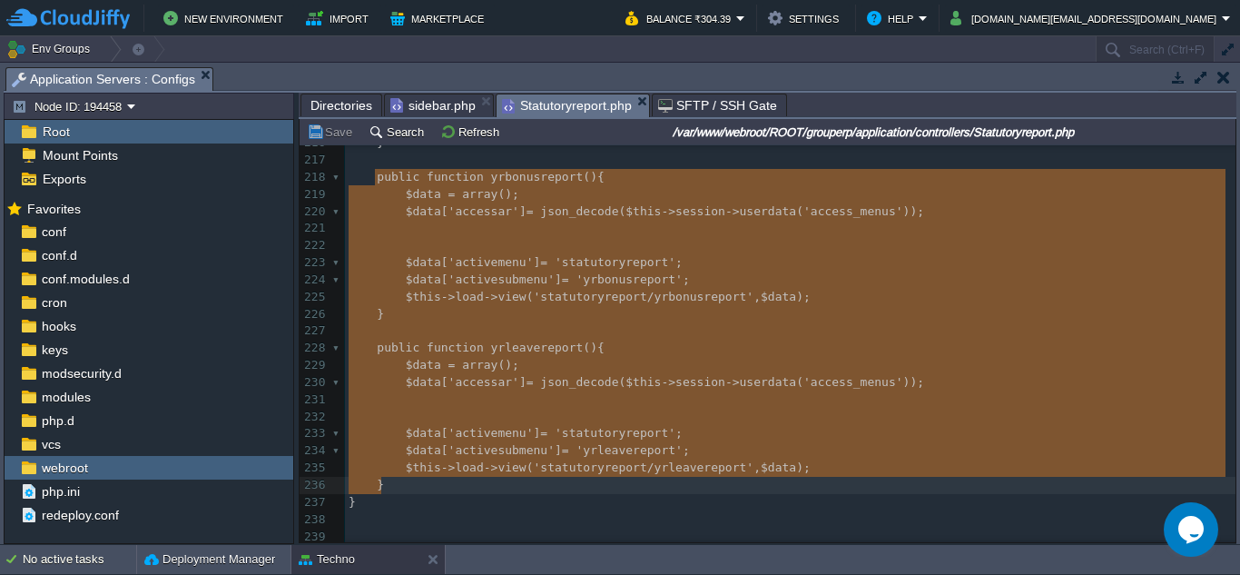
drag, startPoint x: 374, startPoint y: 169, endPoint x: 515, endPoint y: 475, distance: 336.8
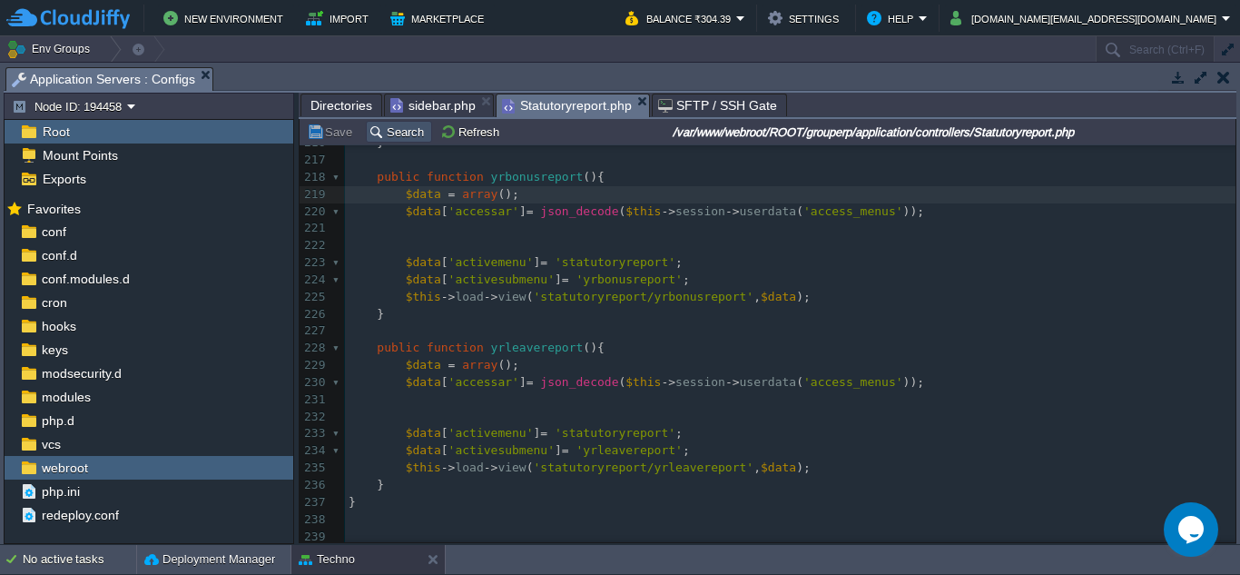
click at [398, 129] on button "Search" at bounding box center [399, 131] width 61 height 16
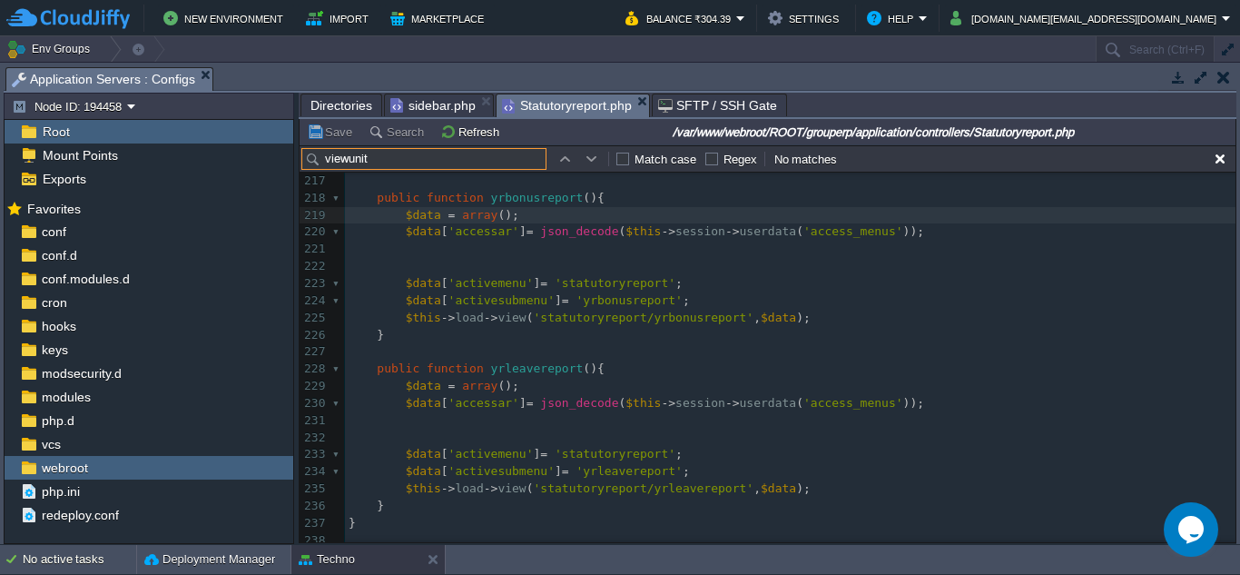
click at [460, 164] on input "viewunit" at bounding box center [423, 159] width 245 height 22
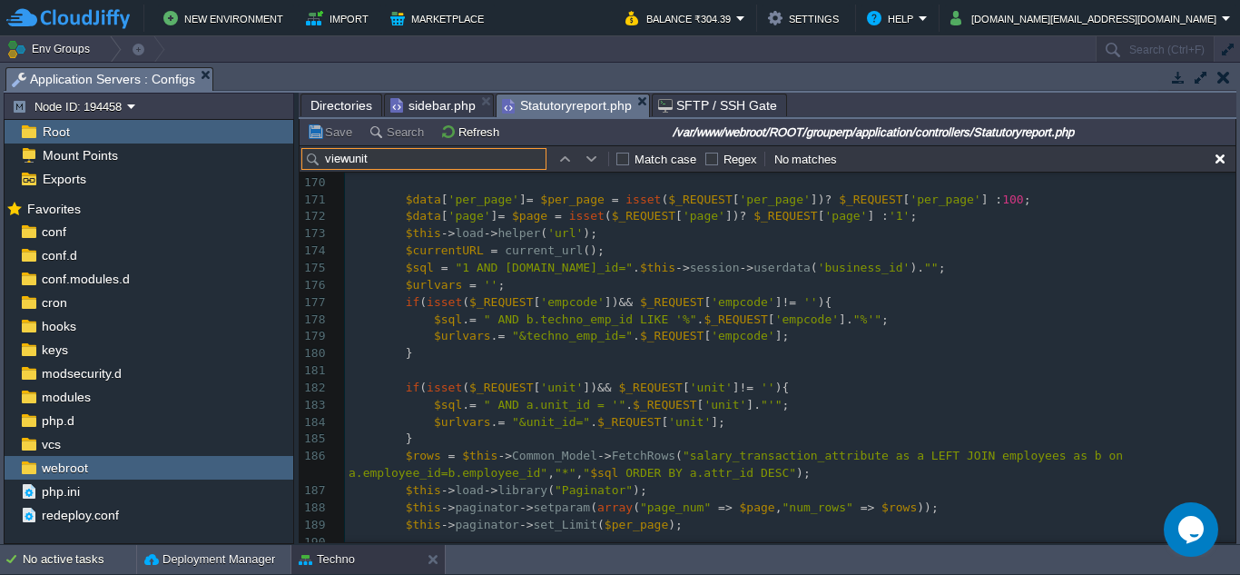
scroll to position [2788, 0]
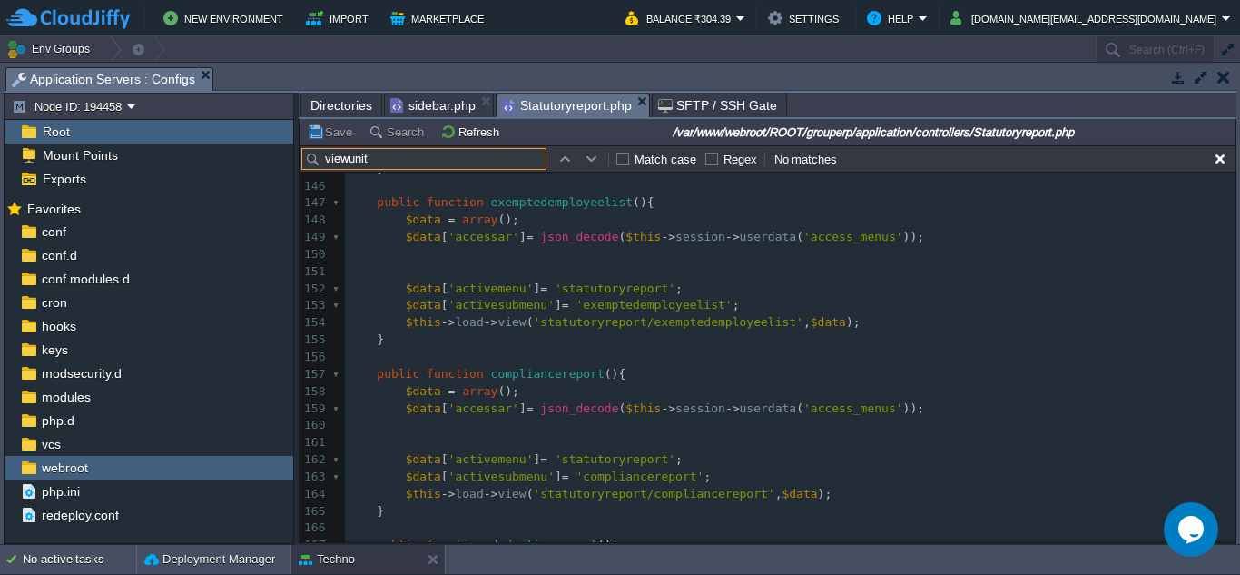
type input "viewunit"
click at [1225, 154] on button "button" at bounding box center [1220, 159] width 16 height 16
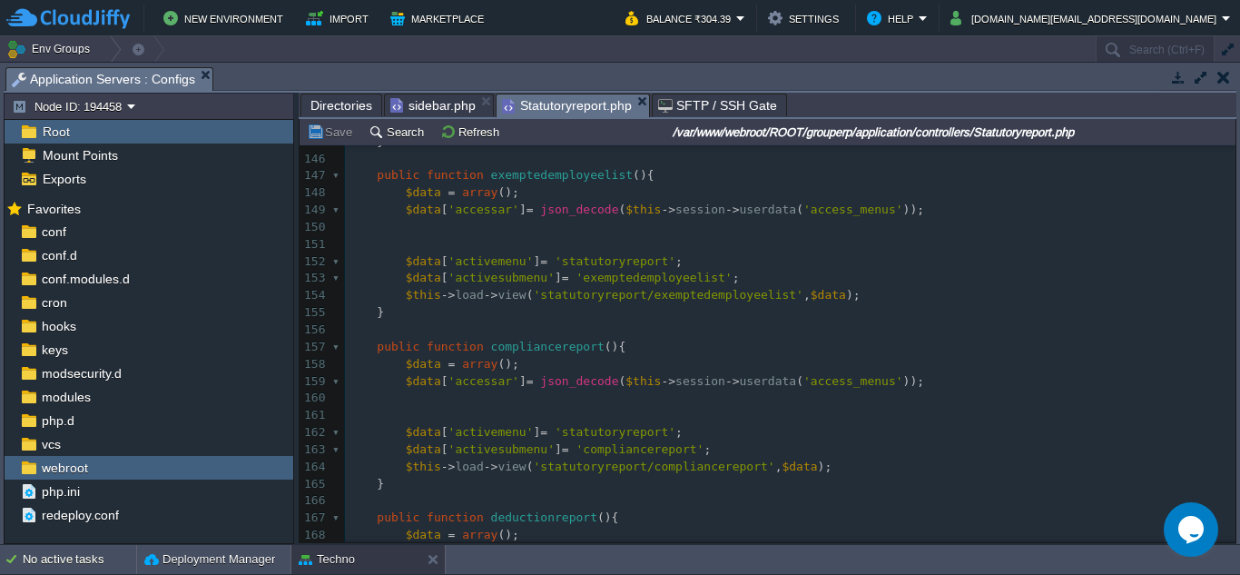
scroll to position [2760, 0]
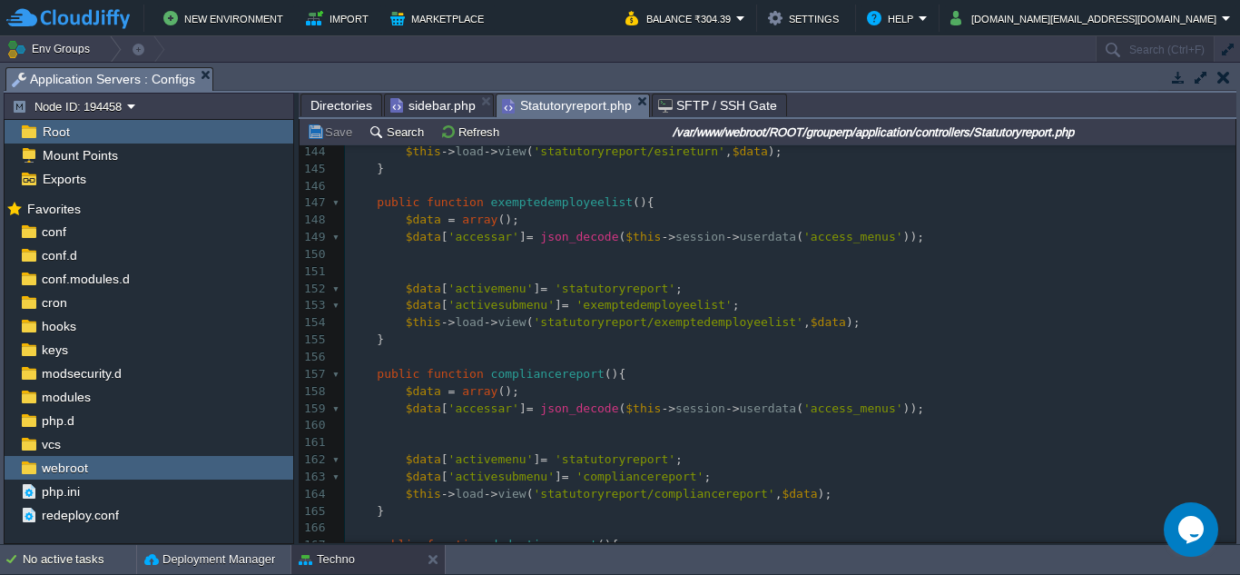
click at [338, 109] on span "Directories" at bounding box center [342, 105] width 62 height 22
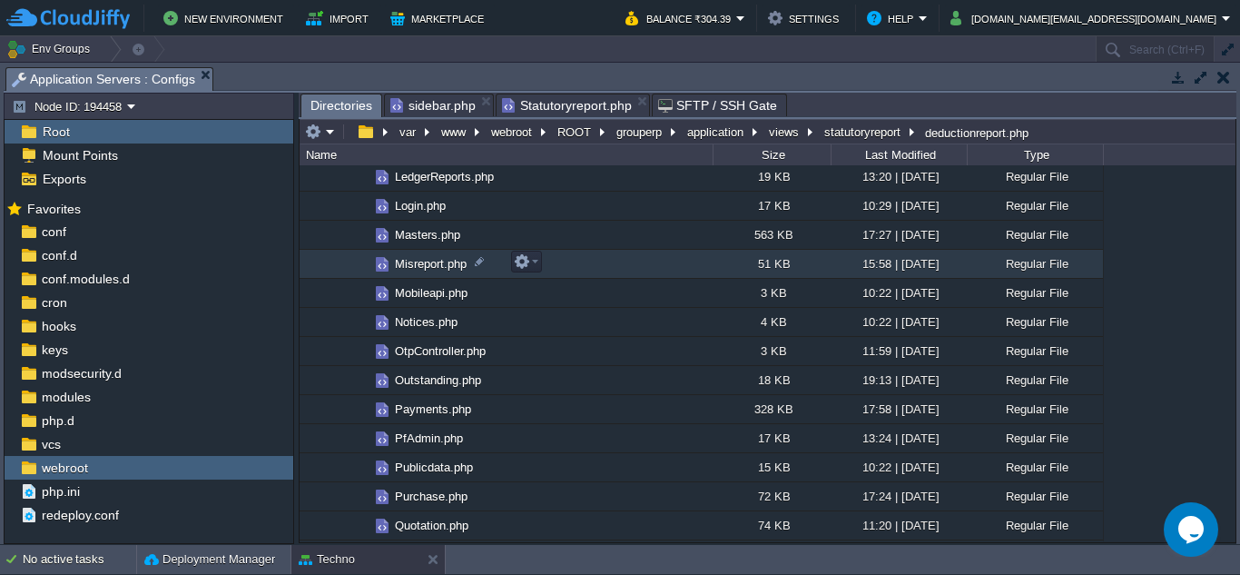
scroll to position [999, 0]
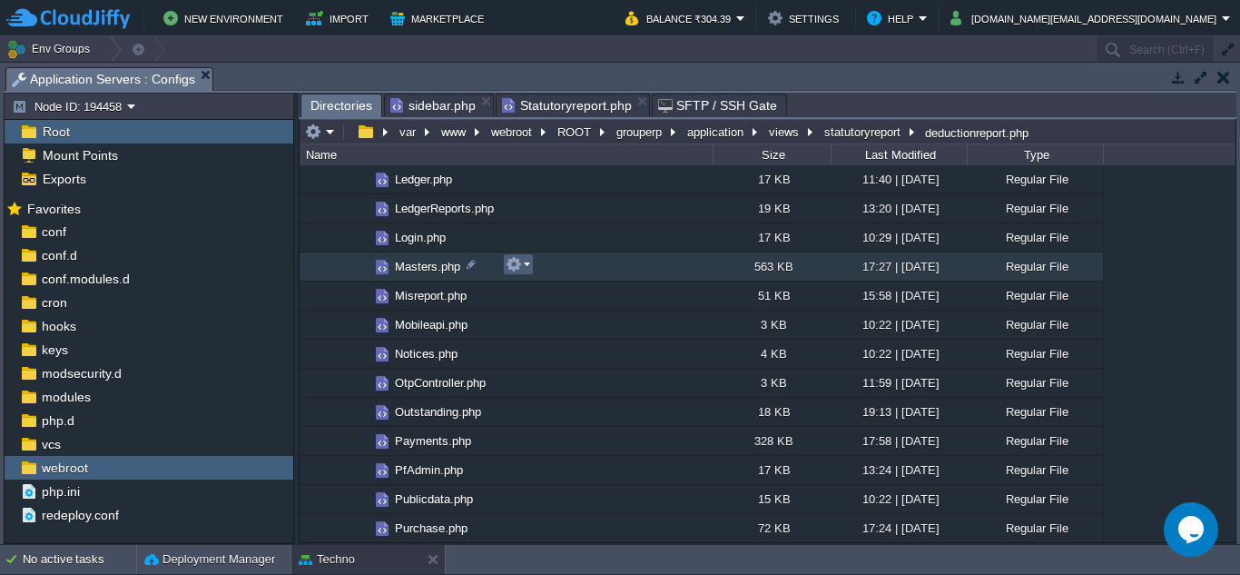
click at [527, 269] on em at bounding box center [518, 264] width 25 height 16
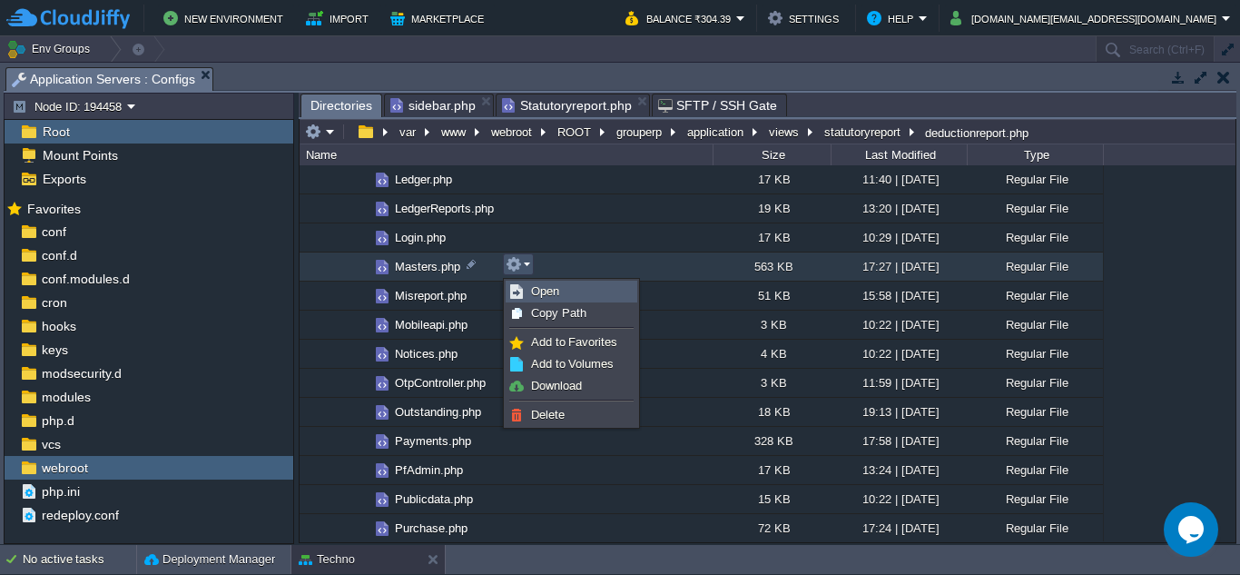
click at [552, 291] on span "Open" at bounding box center [545, 291] width 28 height 14
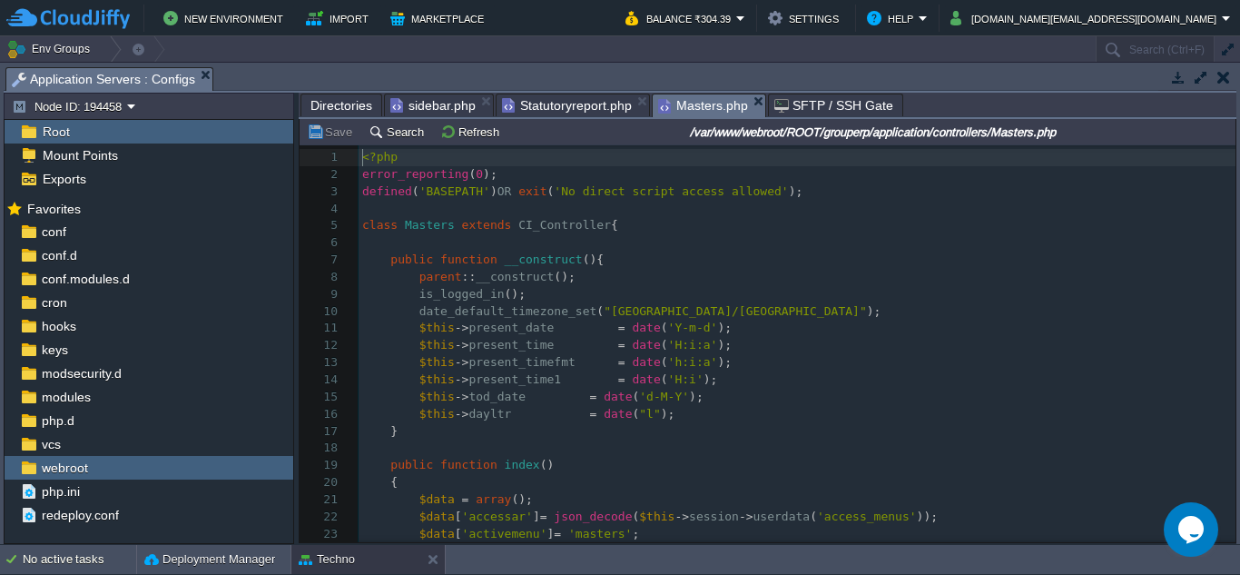
scroll to position [8, 0]
click at [393, 137] on button "Search" at bounding box center [399, 131] width 61 height 16
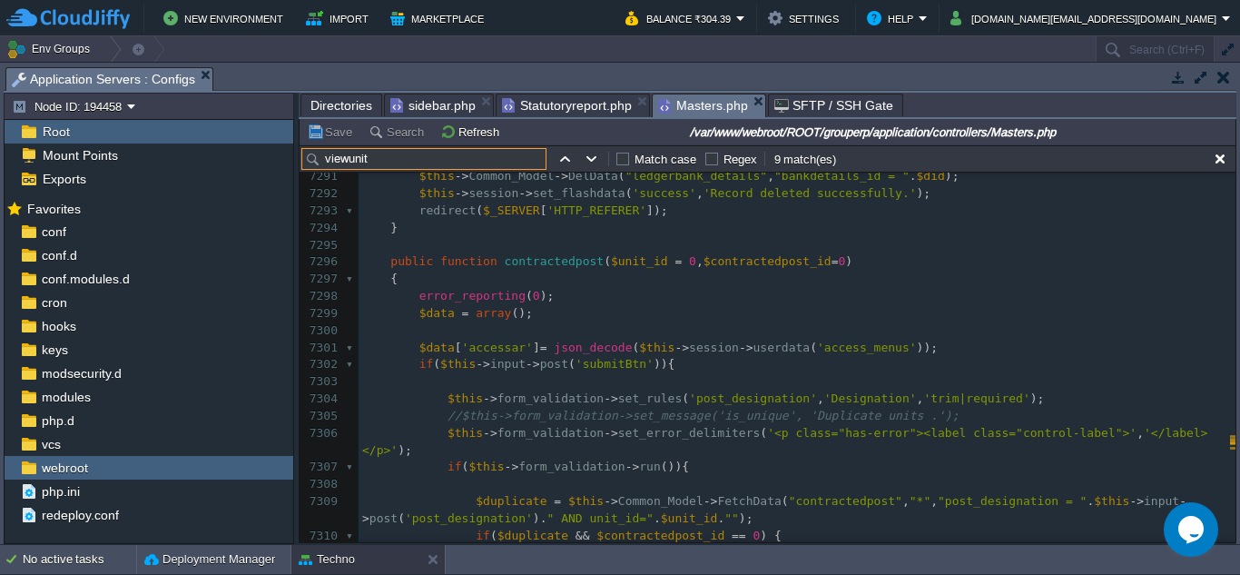
scroll to position [137936, 0]
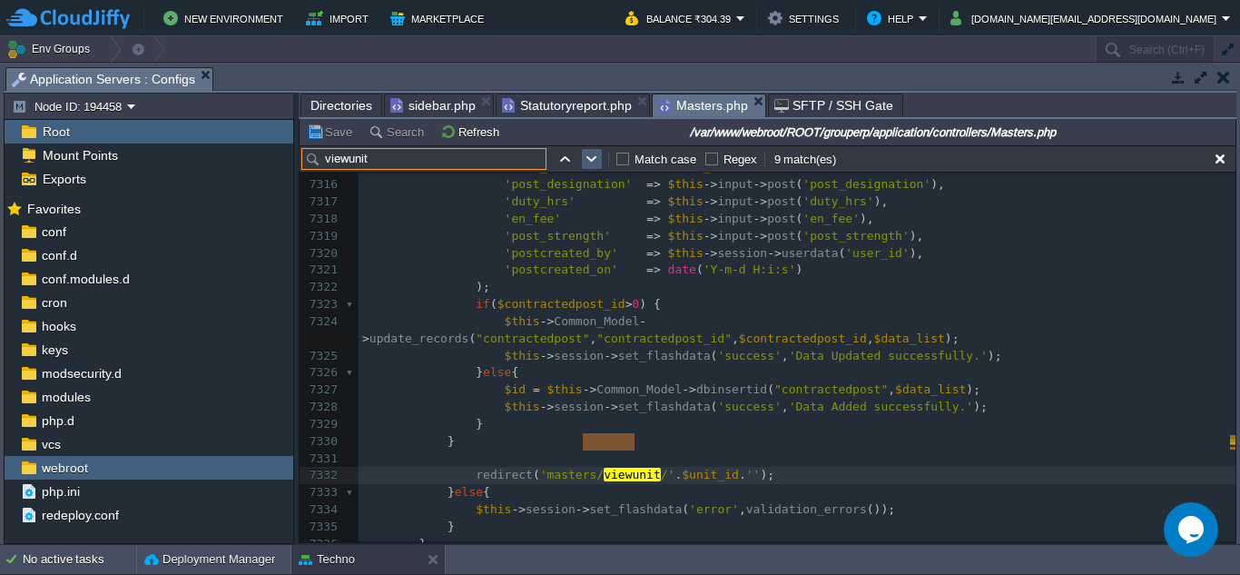
type input "viewunit"
click at [592, 163] on button "button" at bounding box center [592, 159] width 16 height 16
type textarea "viewunit"
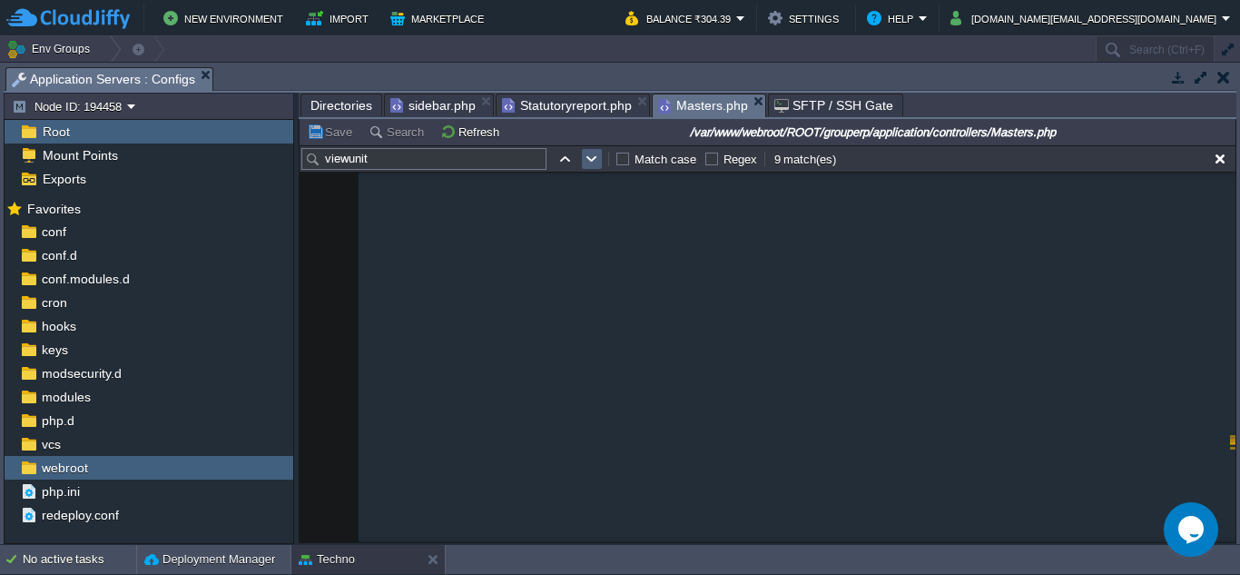
scroll to position [139060, 0]
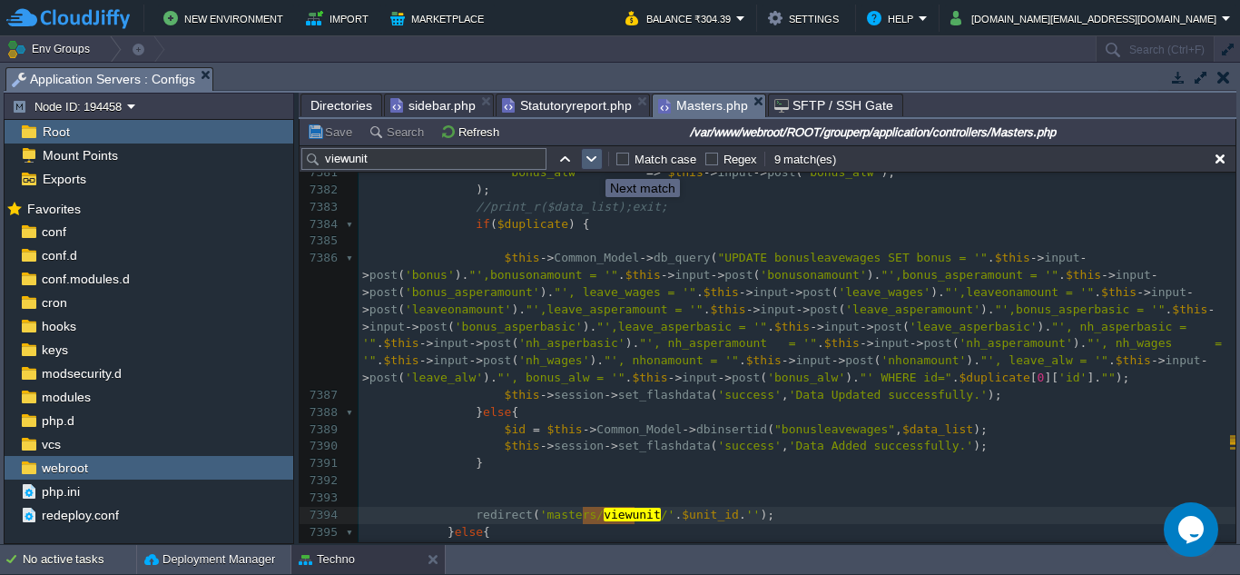
click at [592, 163] on button "button" at bounding box center [592, 159] width 16 height 16
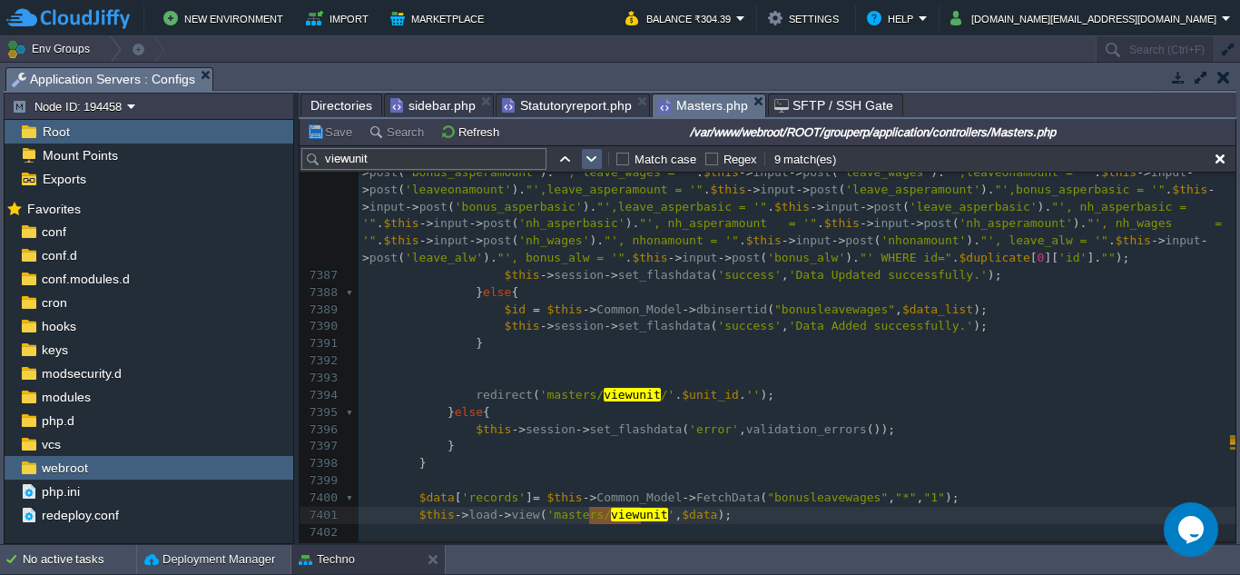
click at [596, 161] on button "button" at bounding box center [592, 159] width 16 height 16
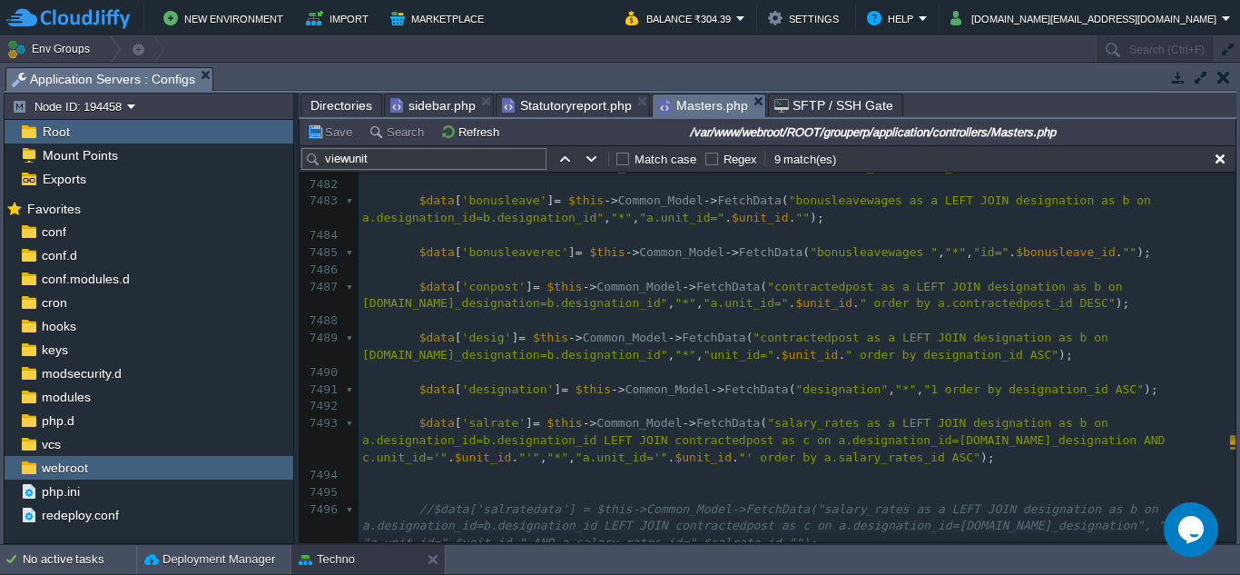
scroll to position [140943, 0]
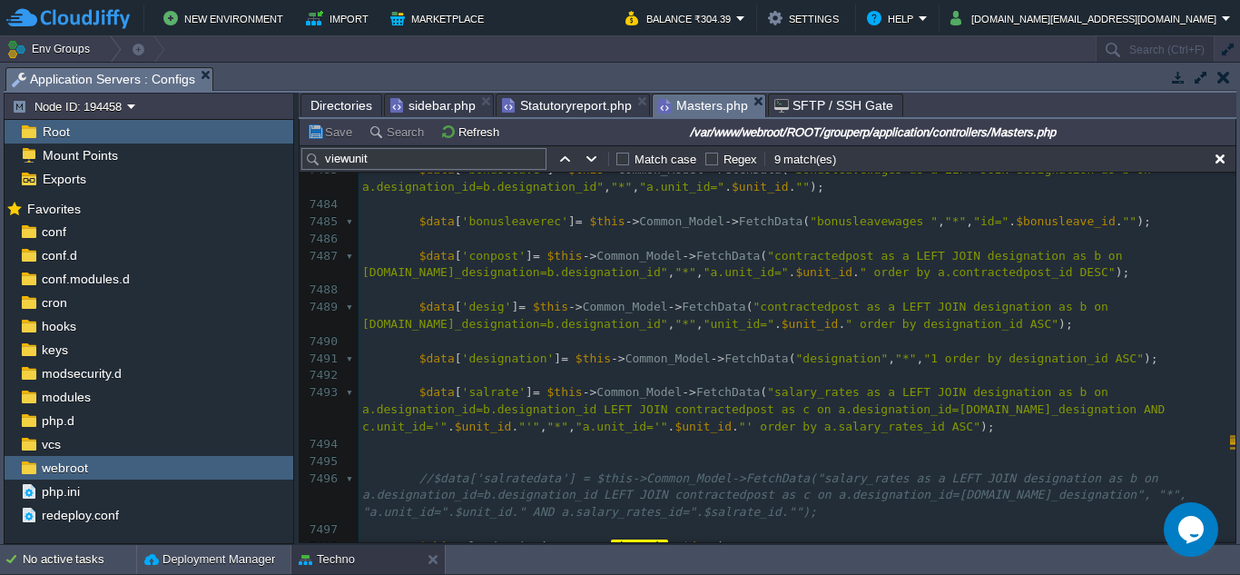
click at [814, 249] on pre "$data [ 'conpost' ] = $this -> Common_Model -> FetchData ( "contractedpost as a…" at bounding box center [797, 265] width 877 height 35
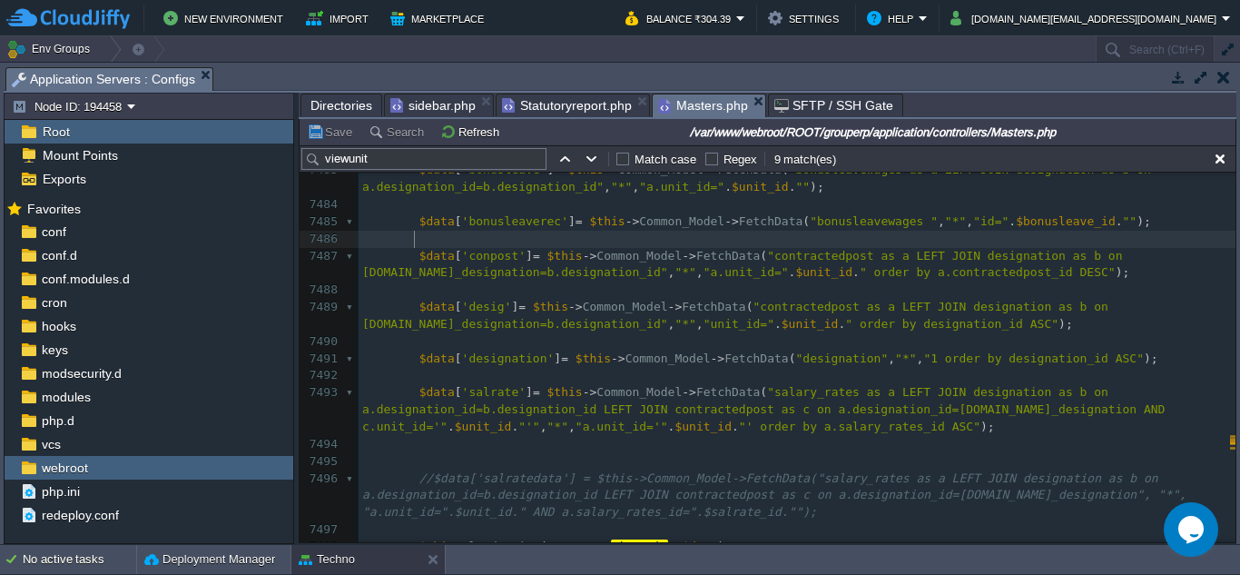
click at [814, 249] on pre "$data [ 'conpost' ] = $this -> Common_Model -> FetchData ( "contractedpost as a…" at bounding box center [797, 265] width 877 height 35
click at [830, 225] on div "x 7466 public function viewunit ( $unit_id = 0 , $id = 0 , $bonusleave_id = 0 )…" at bounding box center [797, 410] width 877 height 1078
type textarea "bonusleavewages"
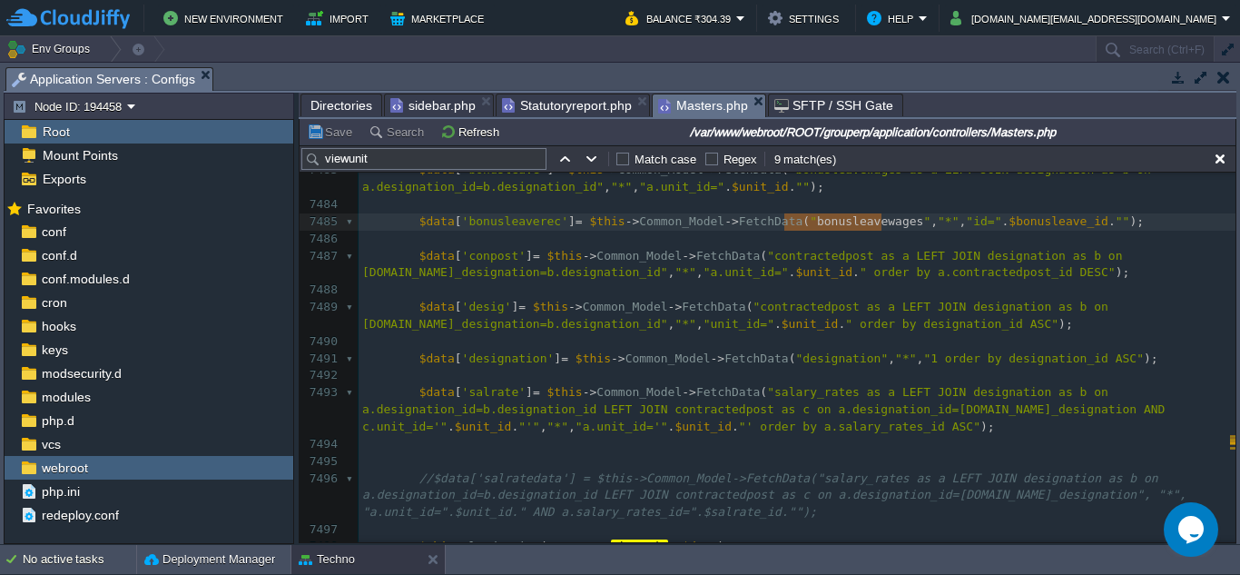
click at [890, 327] on div "x 7466 public function viewunit ( $unit_id = 0 , $id = 0 , $bonusleave_id = 0 )…" at bounding box center [797, 410] width 877 height 1078
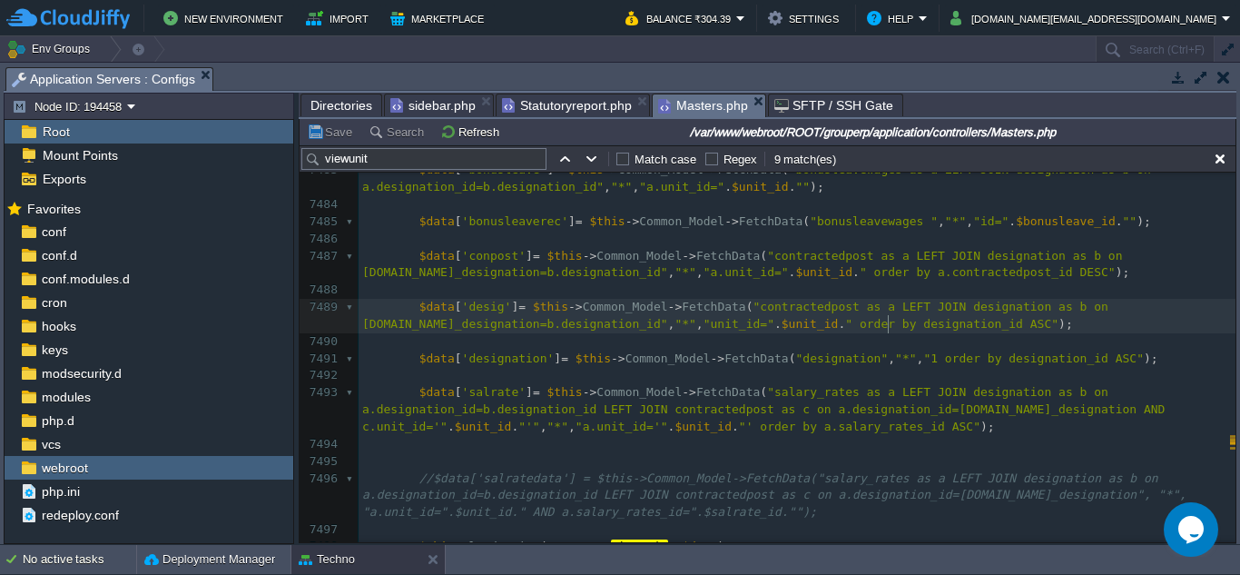
click at [873, 291] on pre "​" at bounding box center [797, 289] width 877 height 17
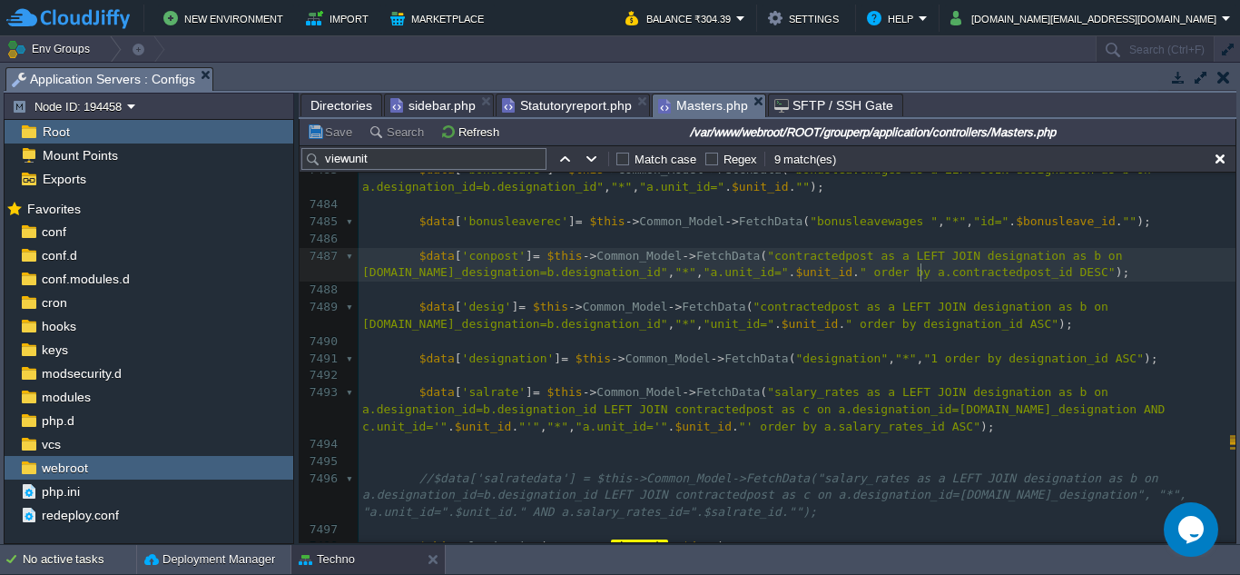
click at [923, 278] on div "x 7466 public function viewunit ( $unit_id = 0 , $id = 0 , $bonusleave_id = 0 )…" at bounding box center [797, 410] width 877 height 1078
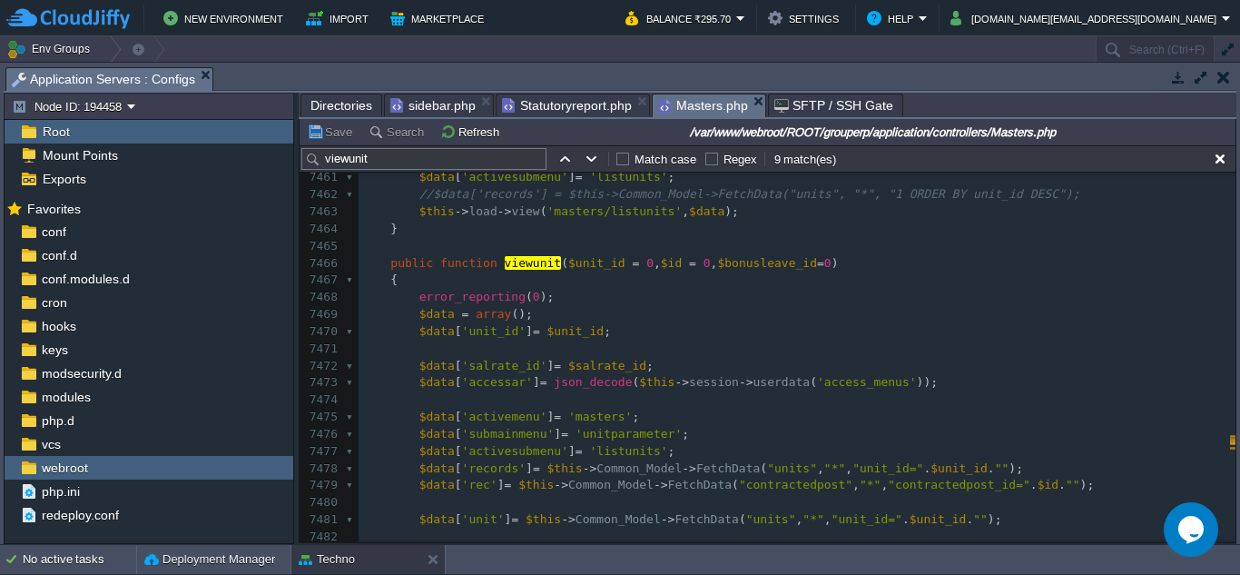
scroll to position [140498, 0]
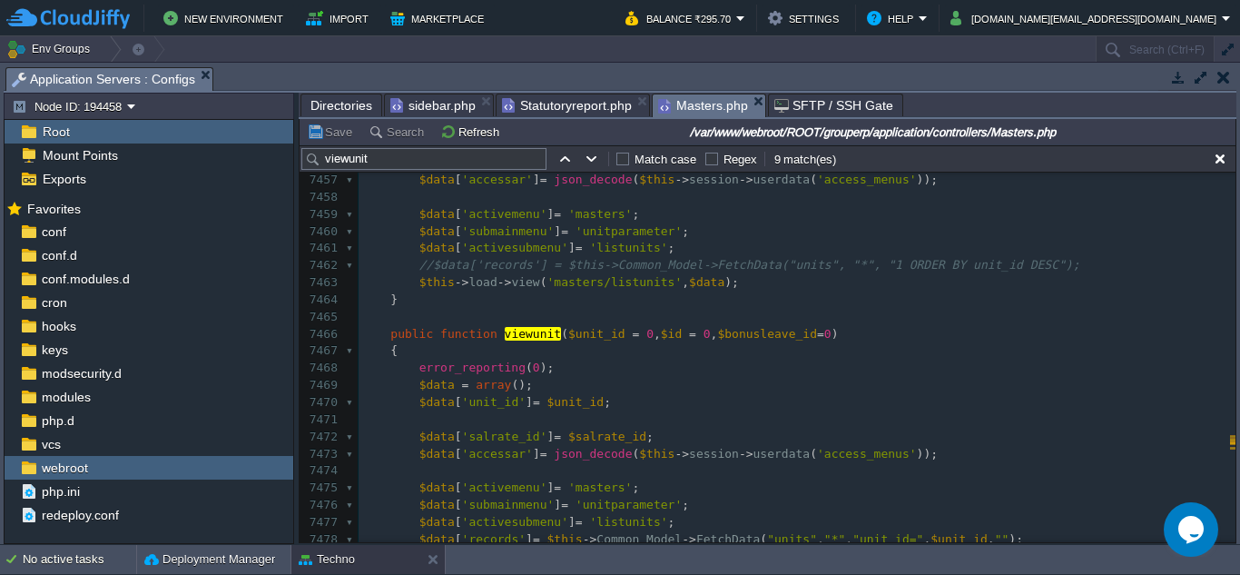
click at [696, 407] on pre "$data [ 'unit_id' ] = $unit_id ;" at bounding box center [797, 402] width 877 height 17
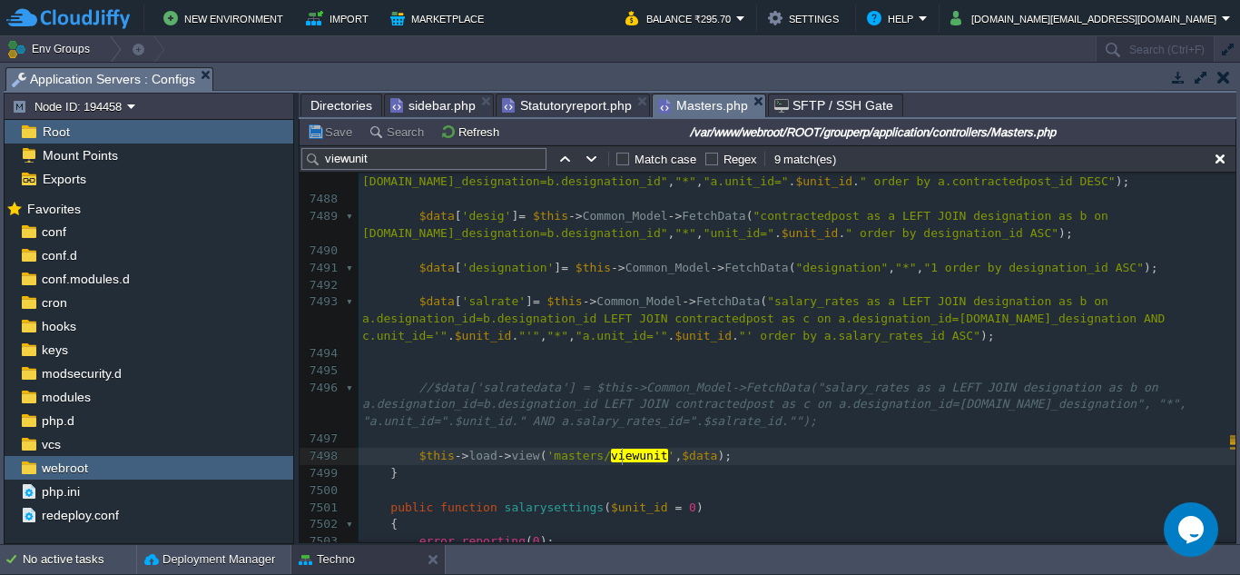
click at [624, 461] on div "x 7460 $data [ 'submainmenu' ] = 'unitparameter' ; 7461 $data [ 'activesubmenu'…" at bounding box center [797, 199] width 877 height 1043
click at [726, 457] on pre "$this -> load -> view ( 'masters/ viewunit ' , $data );" at bounding box center [797, 456] width 877 height 17
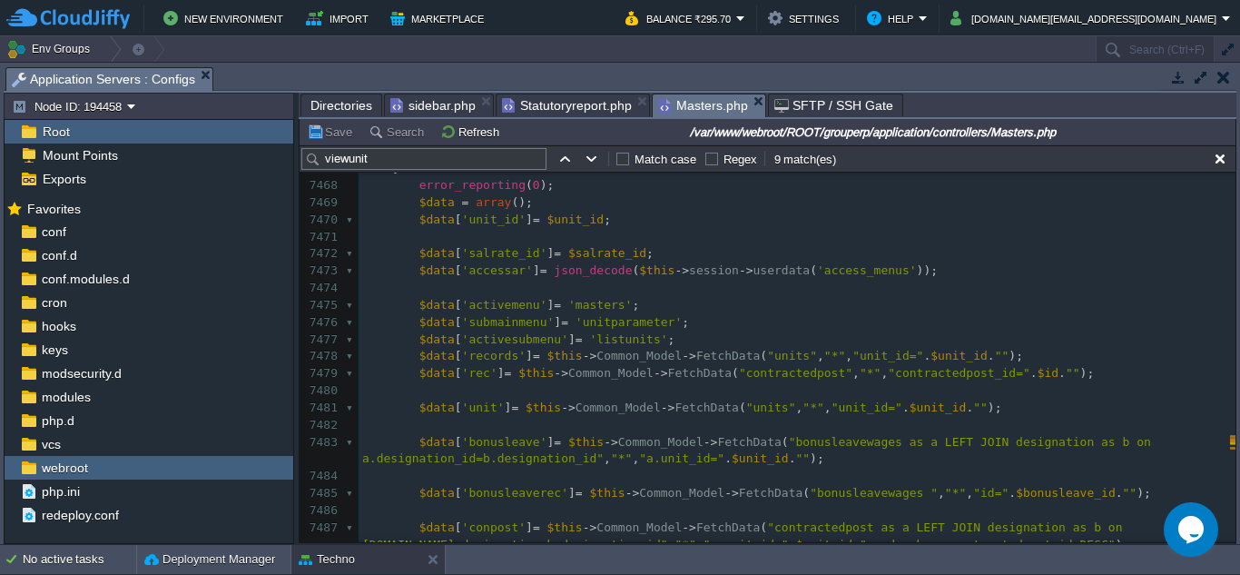
scroll to position [140581, 0]
